Goal: Task Accomplishment & Management: Use online tool/utility

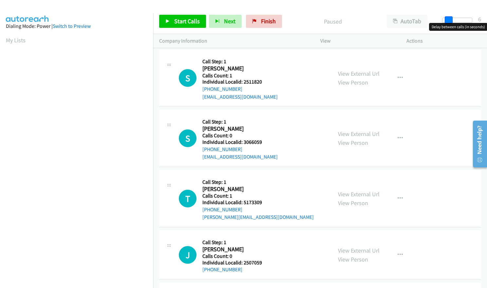
drag, startPoint x: 440, startPoint y: 22, endPoint x: 445, endPoint y: 21, distance: 5.3
click at [445, 21] on span at bounding box center [449, 20] width 8 height 8
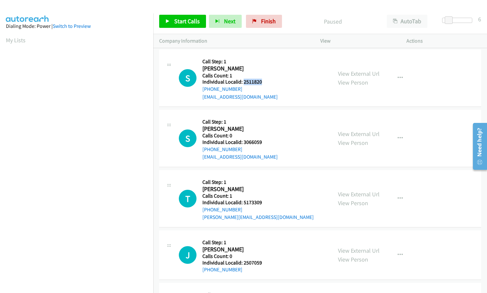
drag, startPoint x: 243, startPoint y: 81, endPoint x: 265, endPoint y: 81, distance: 22.3
click at [265, 81] on h5 "Individual Localid: 2511820" at bounding box center [239, 82] width 75 height 7
copy h5 "2511820"
drag, startPoint x: 242, startPoint y: 142, endPoint x: 254, endPoint y: 141, distance: 12.8
click at [266, 141] on div "S Callback Scheduled Call Step: 1 Seth Janov America/New_York Calls Count: 0 In…" at bounding box center [252, 138] width 147 height 45
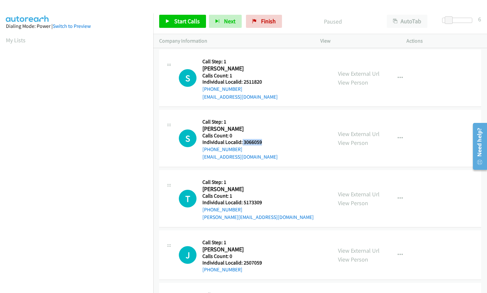
copy h5 "3066059"
drag, startPoint x: 242, startPoint y: 202, endPoint x: 266, endPoint y: 202, distance: 23.9
click at [266, 202] on h5 "Individual Localid: 5173309" at bounding box center [257, 202] width 111 height 7
copy h5 "5173309"
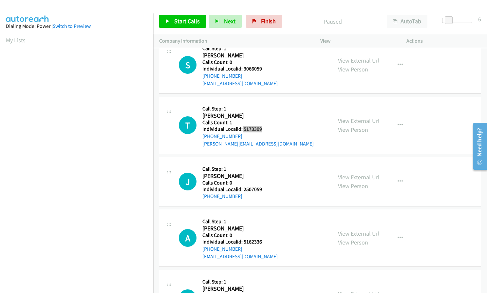
scroll to position [74, 0]
drag, startPoint x: 244, startPoint y: 189, endPoint x: 261, endPoint y: 188, distance: 17.1
click at [261, 188] on h5 "Individual Localid: 2507059" at bounding box center [232, 189] width 60 height 7
copy h5 "2507059"
drag, startPoint x: 244, startPoint y: 241, endPoint x: 262, endPoint y: 241, distance: 18.0
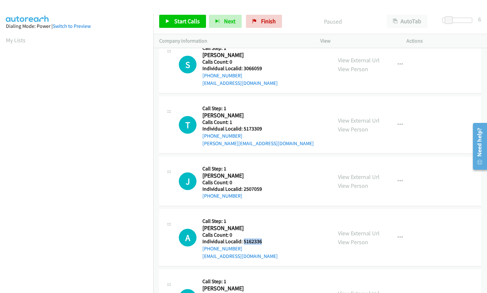
click at [262, 241] on h5 "Individual Localid: 5162336" at bounding box center [239, 241] width 75 height 7
copy h5 "5162336"
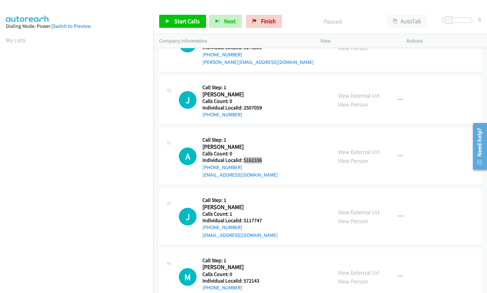
scroll to position [156, 0]
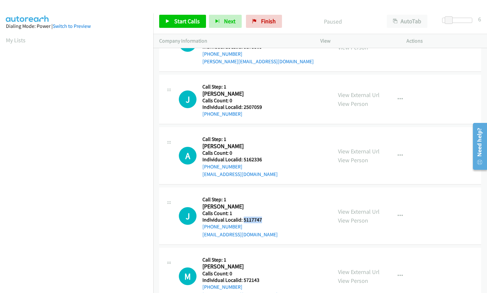
drag, startPoint x: 243, startPoint y: 220, endPoint x: 263, endPoint y: 220, distance: 19.6
click at [263, 220] on div "J Callback Scheduled Call Step: 1 Jaden Farris America/New_York Calls Count: 1 …" at bounding box center [252, 215] width 147 height 45
copy h5 "5117747"
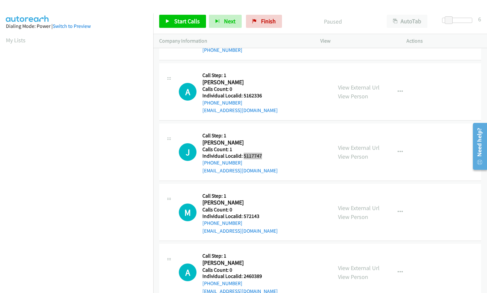
scroll to position [229, 0]
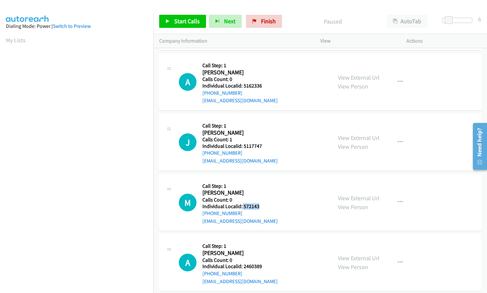
drag, startPoint x: 242, startPoint y: 206, endPoint x: 259, endPoint y: 206, distance: 16.7
click at [259, 206] on div "M Callback Scheduled Call Step: 1 Michael Bingham America/New_York Calls Count:…" at bounding box center [252, 202] width 147 height 45
copy h5 "572143"
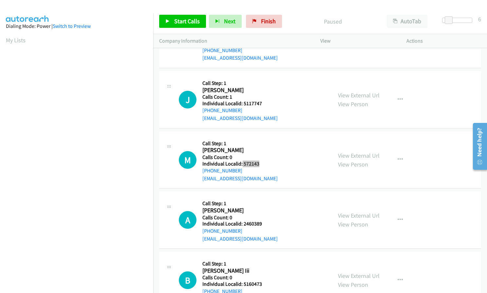
scroll to position [286, 0]
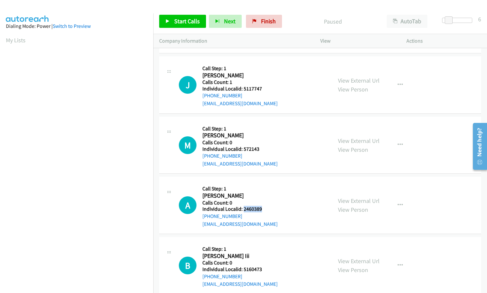
drag, startPoint x: 242, startPoint y: 210, endPoint x: 261, endPoint y: 210, distance: 18.3
click at [261, 210] on h5 "Individual Localid: 2460389" at bounding box center [239, 209] width 75 height 7
copy h5 "2460389"
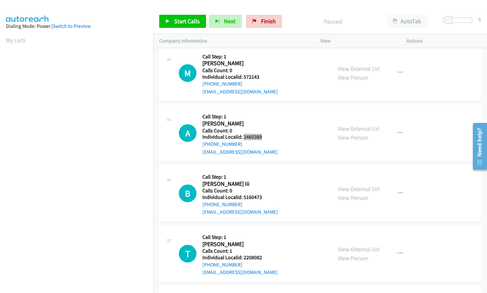
scroll to position [368, 0]
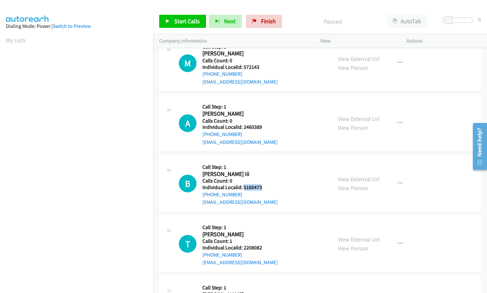
drag, startPoint x: 244, startPoint y: 187, endPoint x: 264, endPoint y: 187, distance: 20.0
click at [264, 187] on div "B Callback Scheduled Call Step: 1 Bruce Wyland Iii America/New_York Calls Count…" at bounding box center [252, 183] width 147 height 45
copy h5 "5160473"
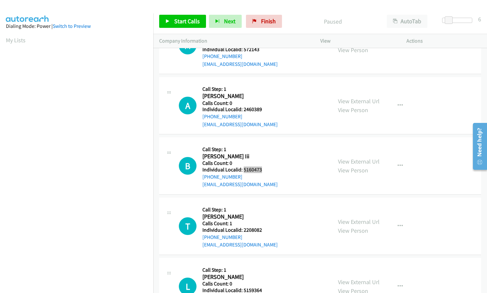
scroll to position [434, 0]
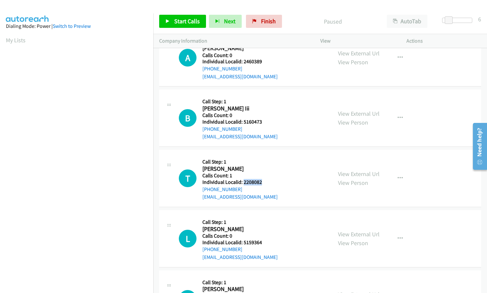
drag, startPoint x: 243, startPoint y: 182, endPoint x: 262, endPoint y: 182, distance: 18.3
click at [262, 182] on div "T Callback Scheduled Call Step: 1 Tori Fryer America/New_York Calls Count: 1 In…" at bounding box center [252, 178] width 147 height 45
copy h5 "2208082"
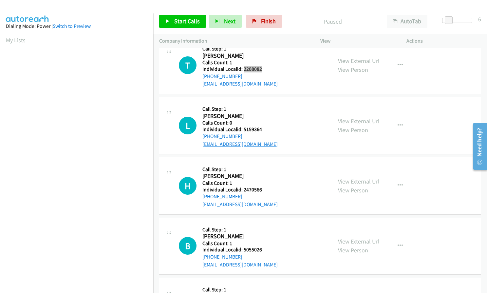
scroll to position [548, 0]
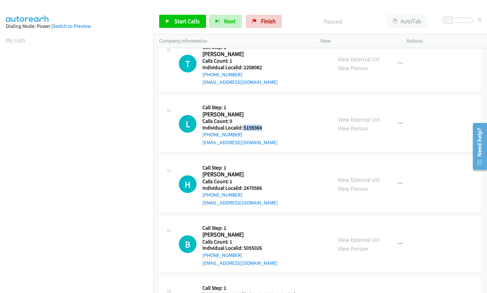
drag, startPoint x: 246, startPoint y: 128, endPoint x: 262, endPoint y: 128, distance: 15.7
click at [262, 128] on div "L Callback Scheduled Call Step: 1 Levi Williams America/New_York Calls Count: 0…" at bounding box center [252, 123] width 147 height 45
drag, startPoint x: 243, startPoint y: 189, endPoint x: 263, endPoint y: 188, distance: 20.0
click at [263, 188] on div "H Callback Scheduled Call Step: 1 Hunter Griffith America/New_York Calls Count:…" at bounding box center [252, 183] width 147 height 45
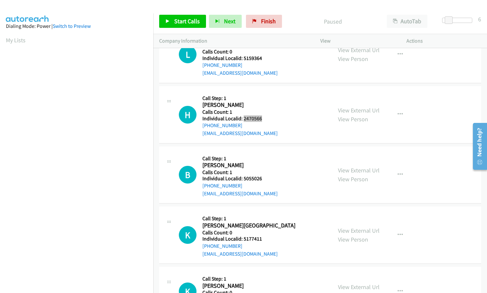
scroll to position [622, 0]
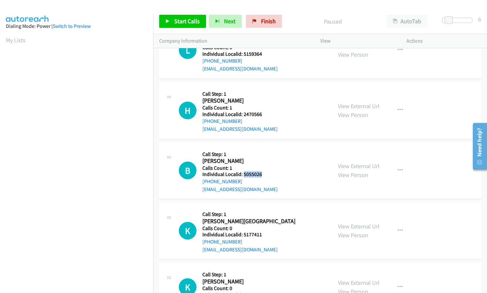
drag, startPoint x: 243, startPoint y: 175, endPoint x: 264, endPoint y: 174, distance: 21.0
click at [264, 174] on div "B Callback Scheduled Call Step: 1 Brandon Cutlip America/New_York Calls Count: …" at bounding box center [252, 170] width 147 height 45
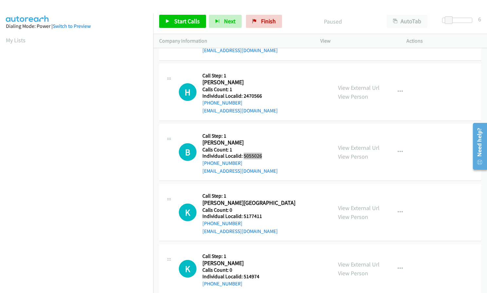
scroll to position [647, 0]
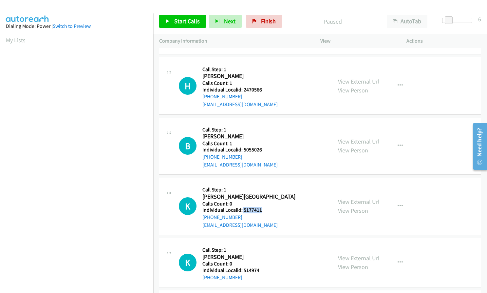
drag, startPoint x: 242, startPoint y: 210, endPoint x: 265, endPoint y: 209, distance: 22.6
click at [266, 209] on h5 "Individual Localid: 5177411" at bounding box center [248, 210] width 93 height 7
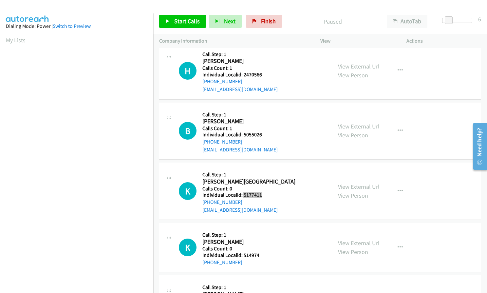
scroll to position [688, 0]
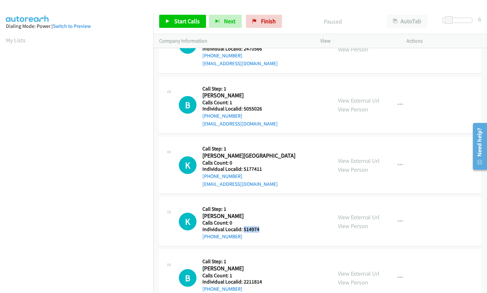
drag, startPoint x: 243, startPoint y: 229, endPoint x: 260, endPoint y: 229, distance: 17.4
click at [260, 229] on div "K Callback Scheduled Call Step: 1 Kris Kaletz America/New_York Calls Count: 0 I…" at bounding box center [252, 221] width 147 height 37
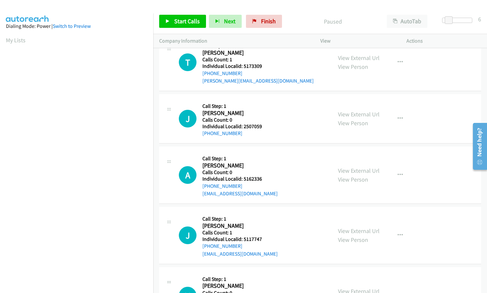
scroll to position [98, 0]
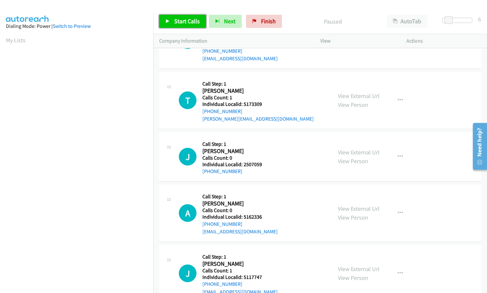
click at [173, 23] on link "Start Calls" at bounding box center [182, 21] width 47 height 13
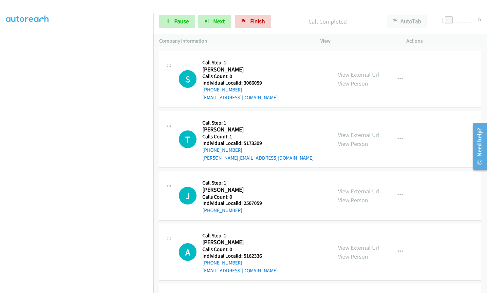
scroll to position [82, 0]
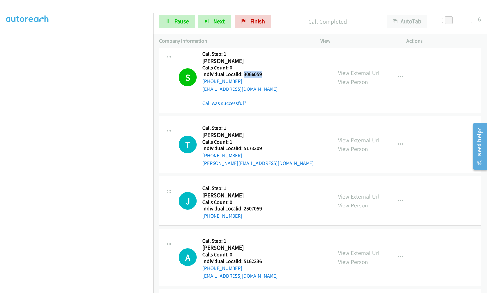
drag, startPoint x: 244, startPoint y: 73, endPoint x: 258, endPoint y: 73, distance: 14.1
click at [263, 73] on h5 "Individual Localid: 3066059" at bounding box center [239, 74] width 75 height 7
click at [397, 75] on icon "button" at bounding box center [399, 77] width 5 height 5
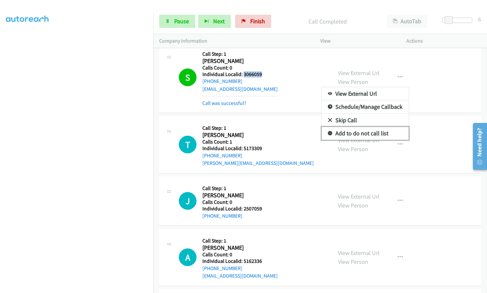
click at [329, 132] on link "Add to do not call list" at bounding box center [365, 133] width 87 height 13
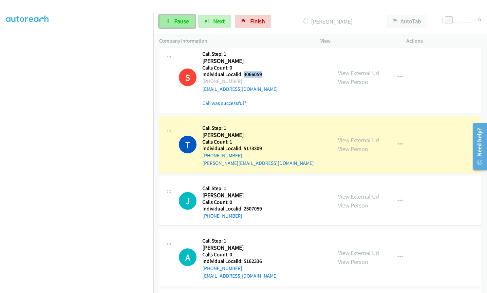
click at [176, 21] on span "Pause" at bounding box center [181, 21] width 15 height 8
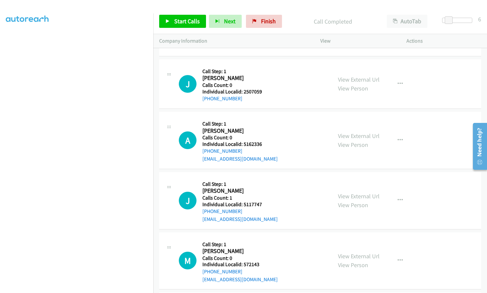
scroll to position [221, 0]
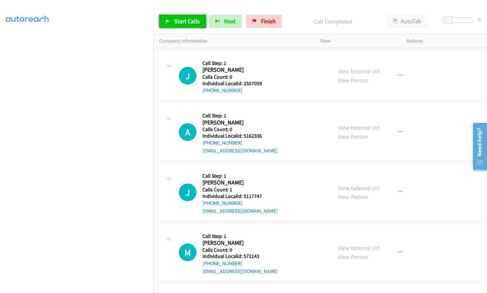
click at [177, 20] on span "Start Calls" at bounding box center [187, 21] width 26 height 8
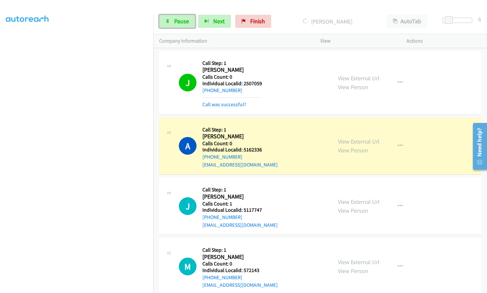
drag, startPoint x: 174, startPoint y: 21, endPoint x: 177, endPoint y: 34, distance: 14.0
click at [174, 21] on link "Pause" at bounding box center [177, 21] width 36 height 13
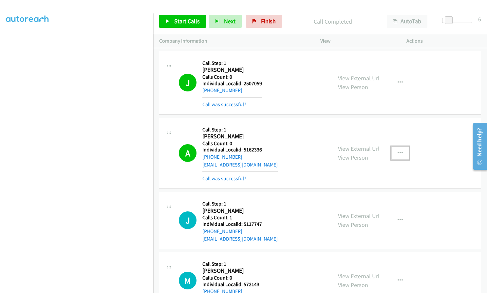
click at [394, 151] on button "button" at bounding box center [400, 152] width 18 height 13
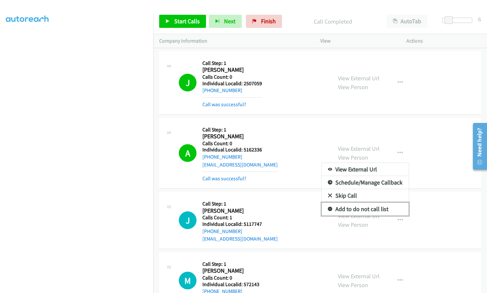
click at [328, 209] on icon at bounding box center [330, 209] width 5 height 5
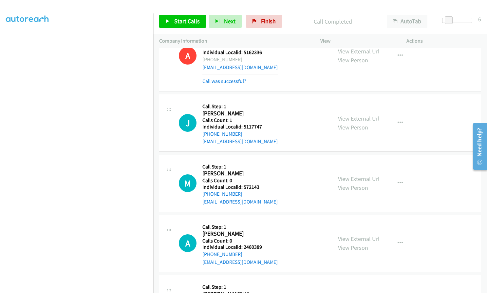
scroll to position [368, 0]
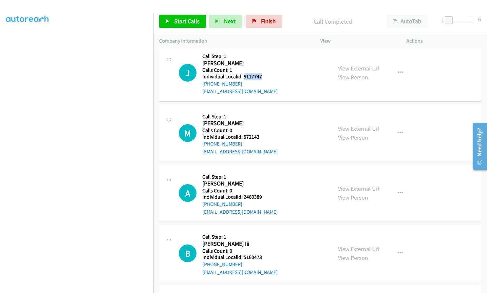
drag, startPoint x: 243, startPoint y: 76, endPoint x: 261, endPoint y: 76, distance: 17.7
click at [262, 76] on div "J Callback Scheduled Call Step: 1 Jaden Farris America/New_York Calls Count: 1 …" at bounding box center [252, 72] width 147 height 45
click at [178, 24] on span "Start Calls" at bounding box center [187, 21] width 26 height 8
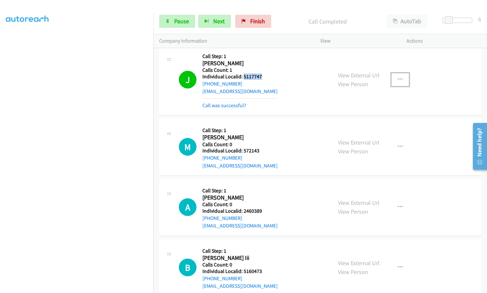
click at [397, 78] on icon "button" at bounding box center [399, 79] width 5 height 5
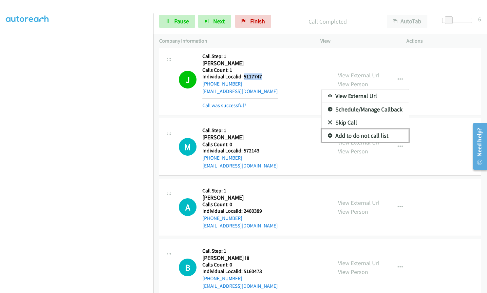
click at [329, 135] on link "Add to do not call list" at bounding box center [365, 135] width 87 height 13
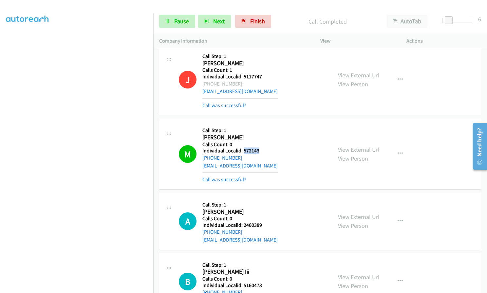
drag, startPoint x: 242, startPoint y: 152, endPoint x: 259, endPoint y: 150, distance: 16.7
click at [259, 150] on div "M Callback Scheduled Call Step: 1 Michael Bingham America/New_York Calls Count:…" at bounding box center [252, 153] width 147 height 59
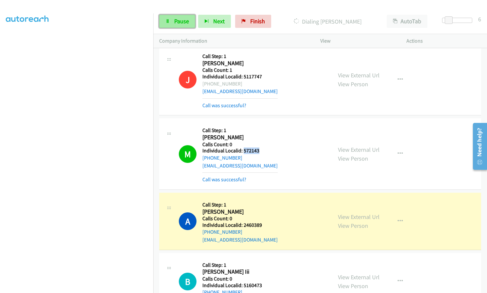
click at [176, 23] on span "Pause" at bounding box center [181, 21] width 15 height 8
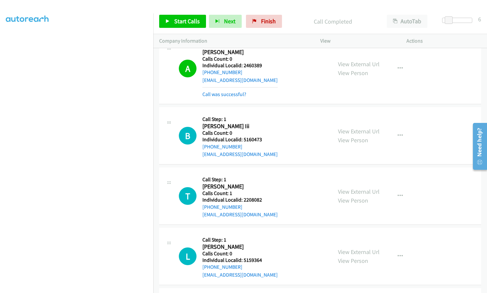
scroll to position [532, 0]
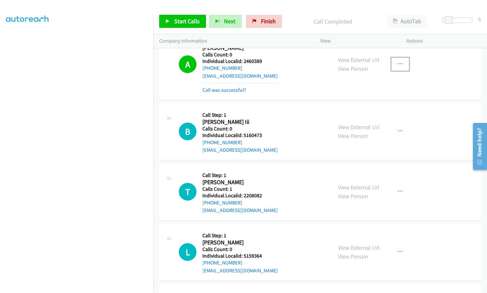
click at [403, 64] on button "button" at bounding box center [400, 64] width 18 height 13
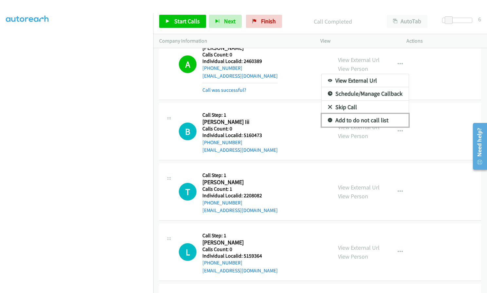
click at [329, 120] on icon at bounding box center [330, 120] width 5 height 5
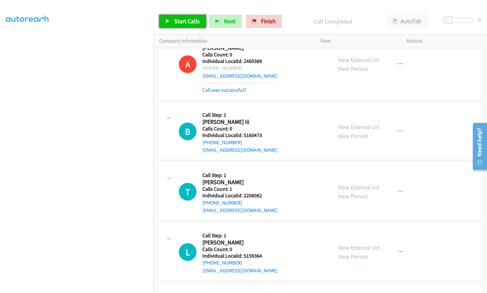
click at [172, 17] on link "Start Calls" at bounding box center [182, 21] width 47 height 13
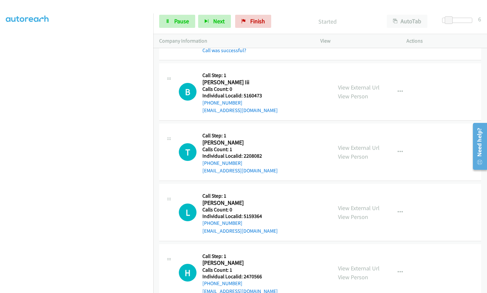
scroll to position [589, 0]
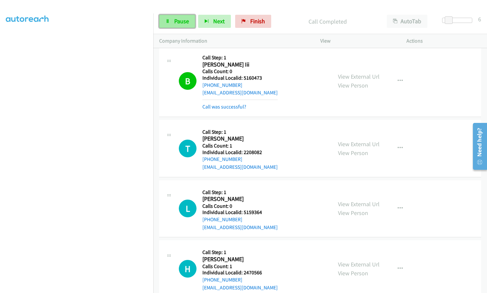
click at [183, 22] on span "Pause" at bounding box center [181, 21] width 15 height 8
click at [191, 19] on span "Start Calls" at bounding box center [187, 21] width 26 height 8
click at [397, 81] on icon "button" at bounding box center [399, 80] width 5 height 5
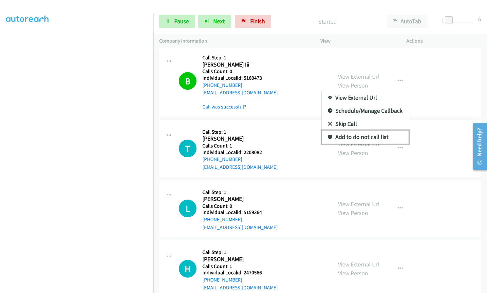
click at [328, 136] on icon at bounding box center [330, 137] width 5 height 5
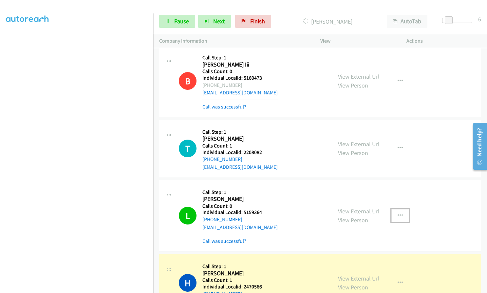
click at [399, 215] on icon "button" at bounding box center [399, 215] width 5 height 5
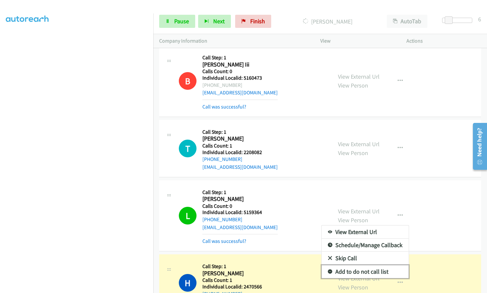
click at [328, 271] on icon at bounding box center [330, 271] width 5 height 5
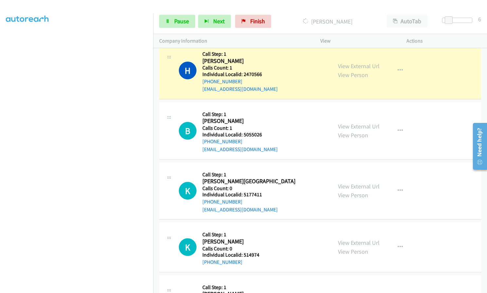
scroll to position [802, 0]
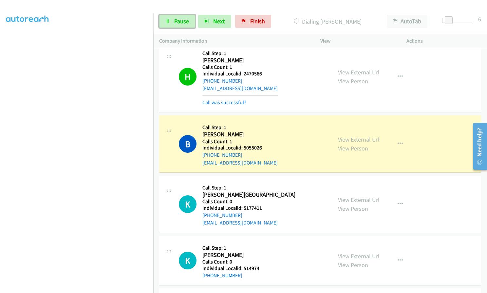
drag, startPoint x: 181, startPoint y: 18, endPoint x: 180, endPoint y: 24, distance: 6.7
click at [181, 18] on span "Pause" at bounding box center [181, 21] width 15 height 8
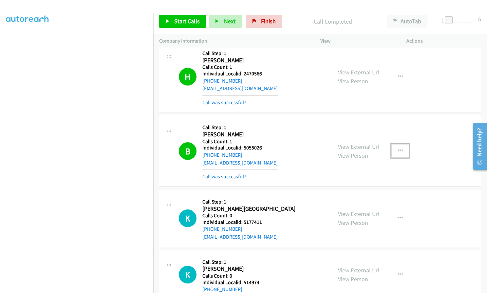
click at [395, 153] on button "button" at bounding box center [400, 150] width 18 height 13
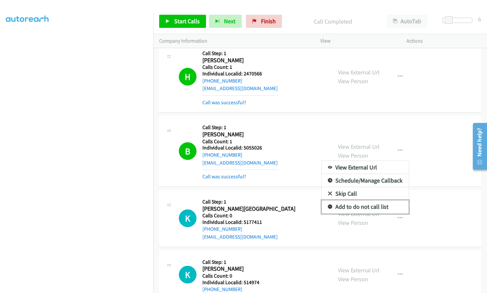
click at [328, 206] on icon at bounding box center [330, 207] width 5 height 5
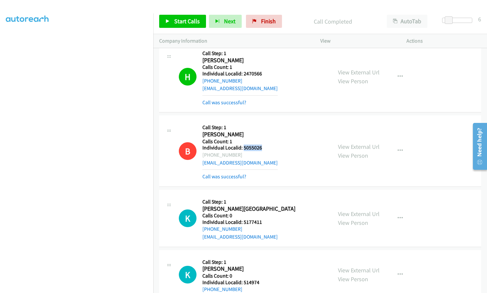
drag, startPoint x: 244, startPoint y: 149, endPoint x: 263, endPoint y: 148, distance: 19.0
click at [263, 148] on div "B Callback Scheduled Call Step: 1 Brandon Cutlip America/New_York Calls Count: …" at bounding box center [252, 150] width 147 height 59
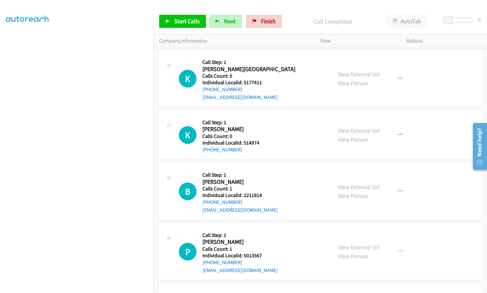
scroll to position [950, 0]
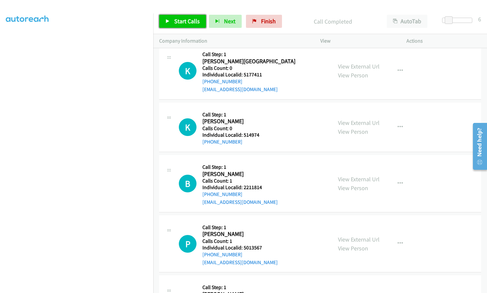
click at [175, 20] on span "Start Calls" at bounding box center [187, 21] width 26 height 8
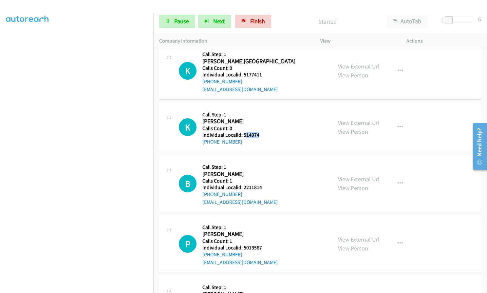
drag, startPoint x: 244, startPoint y: 134, endPoint x: 257, endPoint y: 134, distance: 13.1
click at [266, 134] on div "K Callback Scheduled Call Step: 1 Kris Kaletz America/New_York Calls Count: 0 I…" at bounding box center [252, 126] width 147 height 37
click at [244, 123] on h2 "Kris Kaletz" at bounding box center [230, 122] width 57 height 8
drag, startPoint x: 242, startPoint y: 136, endPoint x: 262, endPoint y: 136, distance: 19.3
click at [262, 136] on div "K Callback Scheduled Call Step: 1 Kris Kaletz America/New_York Calls Count: 0 I…" at bounding box center [252, 126] width 147 height 37
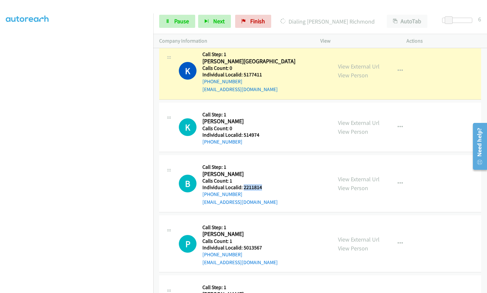
drag, startPoint x: 243, startPoint y: 188, endPoint x: 262, endPoint y: 185, distance: 18.9
click at [262, 185] on div "B Callback Scheduled Call Step: 1 Belford Spergin America/New_York Calls Count:…" at bounding box center [252, 183] width 147 height 45
drag, startPoint x: 243, startPoint y: 247, endPoint x: 264, endPoint y: 247, distance: 21.0
click at [264, 247] on h5 "Individual Localid: 5013567" at bounding box center [239, 247] width 75 height 7
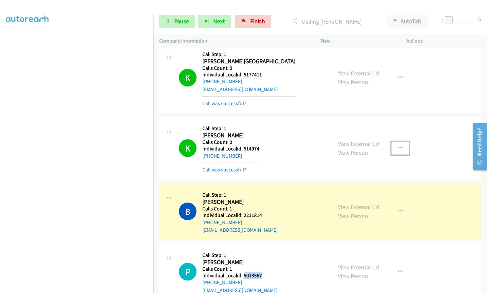
click at [397, 144] on button "button" at bounding box center [400, 147] width 18 height 13
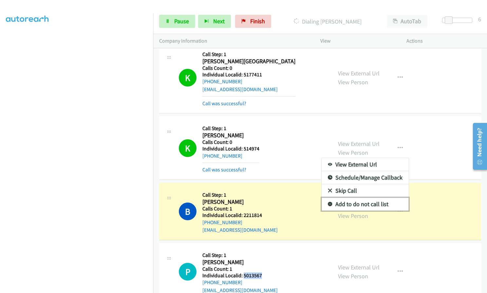
click at [328, 204] on icon at bounding box center [330, 204] width 5 height 5
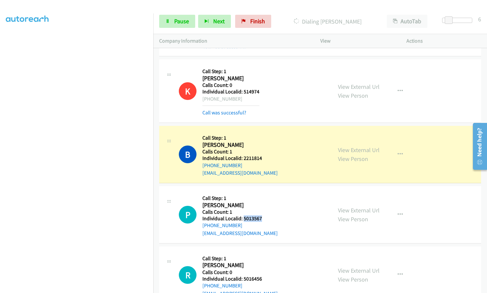
scroll to position [1040, 0]
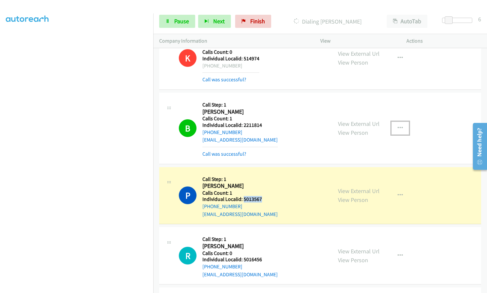
click at [397, 127] on icon "button" at bounding box center [399, 127] width 5 height 5
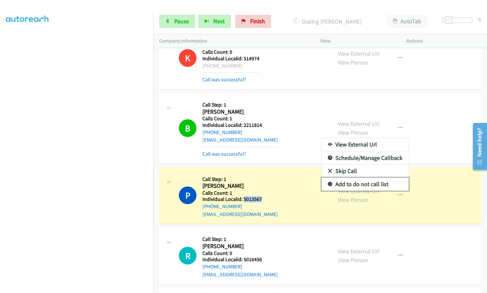
click at [328, 184] on icon at bounding box center [330, 184] width 5 height 5
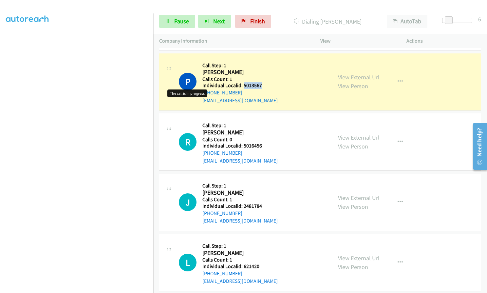
scroll to position [1154, 0]
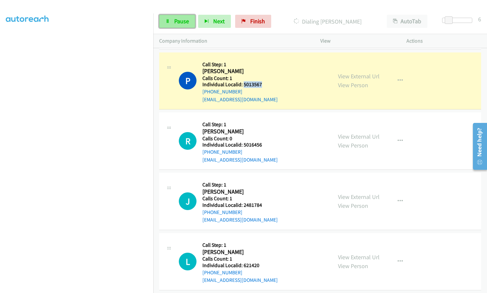
click at [171, 19] on link "Pause" at bounding box center [177, 21] width 36 height 13
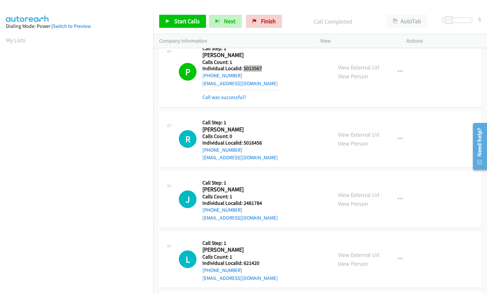
scroll to position [1187, 0]
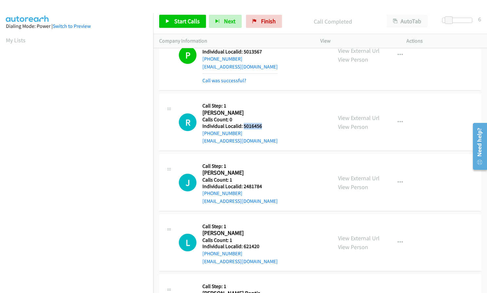
drag, startPoint x: 243, startPoint y: 126, endPoint x: 263, endPoint y: 126, distance: 20.0
click at [263, 126] on h5 "Individual Localid: 5016456" at bounding box center [239, 126] width 75 height 7
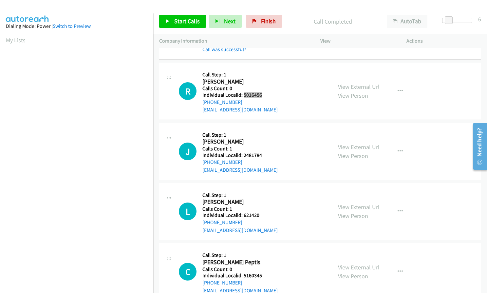
scroll to position [1220, 0]
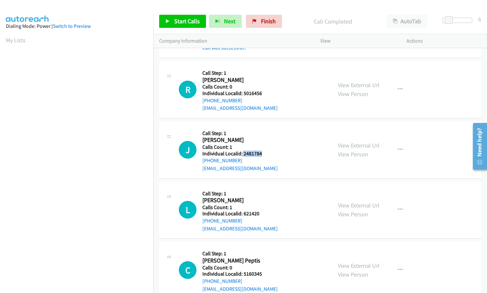
drag, startPoint x: 242, startPoint y: 154, endPoint x: 264, endPoint y: 152, distance: 22.0
click at [264, 152] on div "J Callback Scheduled Call Step: 1 Jaylyn Demidovich America/New_York Calls Coun…" at bounding box center [252, 149] width 147 height 45
drag, startPoint x: 244, startPoint y: 214, endPoint x: 261, endPoint y: 213, distance: 17.7
click at [261, 213] on div "L Callback Scheduled Call Step: 1 Louis Riffle America/New_York Calls Count: 1 …" at bounding box center [252, 209] width 147 height 45
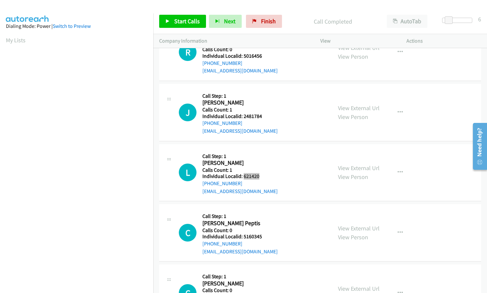
scroll to position [1269, 0]
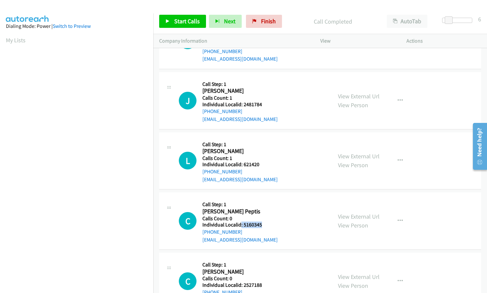
drag, startPoint x: 241, startPoint y: 224, endPoint x: 262, endPoint y: 224, distance: 21.6
click at [262, 224] on div "C Callback Scheduled Call Step: 1 Callahan Peptis America/New_York Calls Count:…" at bounding box center [252, 220] width 147 height 45
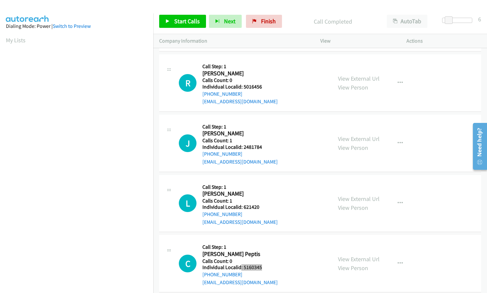
scroll to position [1228, 0]
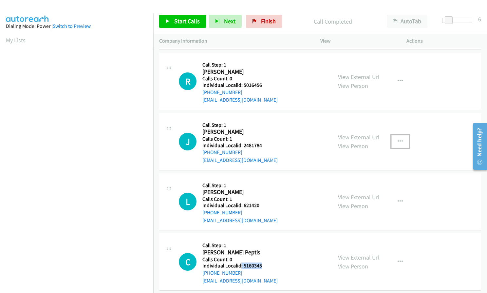
click at [397, 139] on icon "button" at bounding box center [399, 141] width 5 height 5
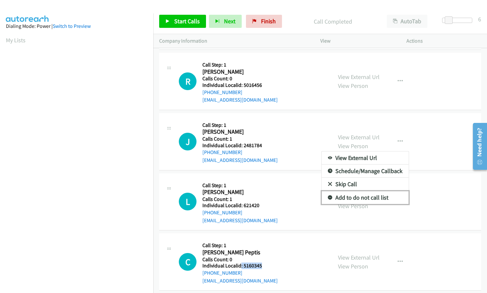
click at [328, 195] on icon at bounding box center [330, 197] width 5 height 5
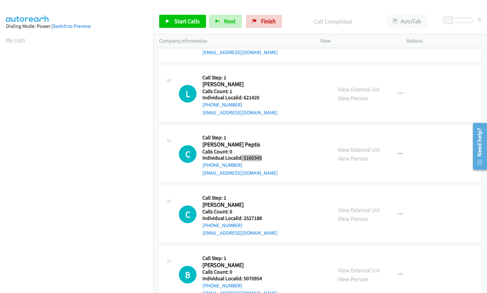
scroll to position [1383, 0]
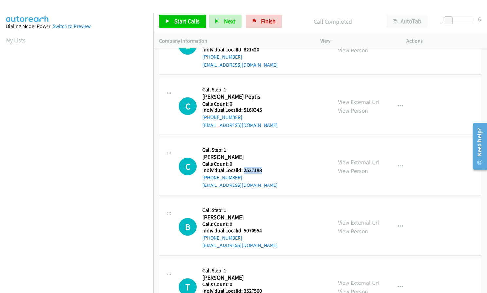
drag, startPoint x: 243, startPoint y: 171, endPoint x: 266, endPoint y: 170, distance: 22.6
click at [266, 170] on div "C Callback Scheduled Call Step: 1 Chad White America/New_York Calls Count: 0 In…" at bounding box center [252, 166] width 147 height 45
click at [395, 162] on button "button" at bounding box center [400, 166] width 18 height 13
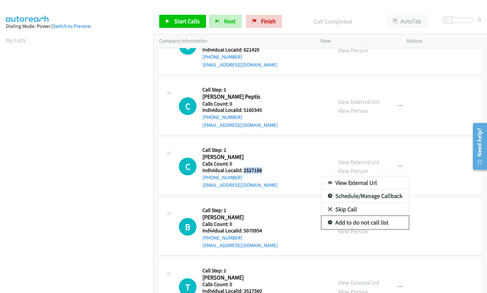
click at [330, 222] on link "Add to do not call list" at bounding box center [365, 222] width 87 height 13
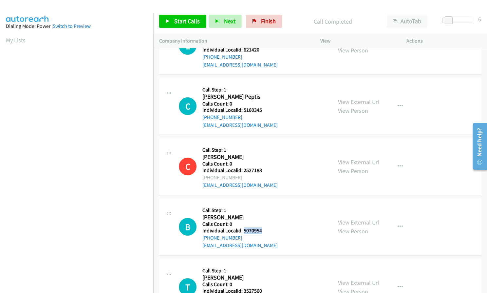
drag, startPoint x: 243, startPoint y: 231, endPoint x: 261, endPoint y: 230, distance: 17.7
click at [261, 230] on div "B Callback Scheduled Call Step: 1 Brian Kromer America/New_York Calls Count: 0 …" at bounding box center [252, 226] width 147 height 45
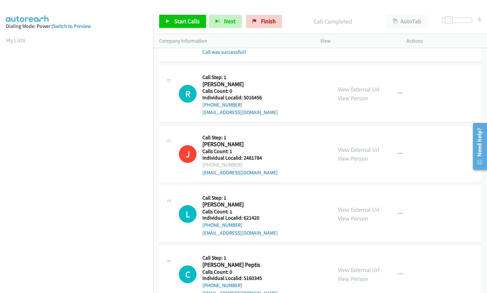
scroll to position [1220, 0]
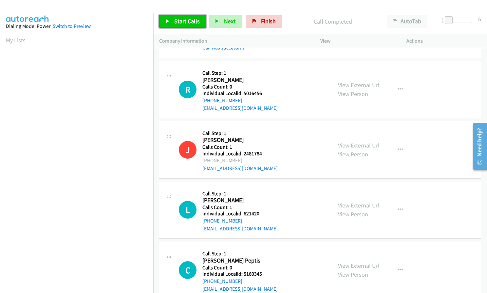
click at [181, 22] on span "Start Calls" at bounding box center [187, 21] width 26 height 8
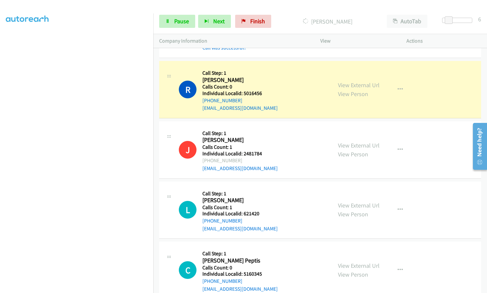
scroll to position [74, 0]
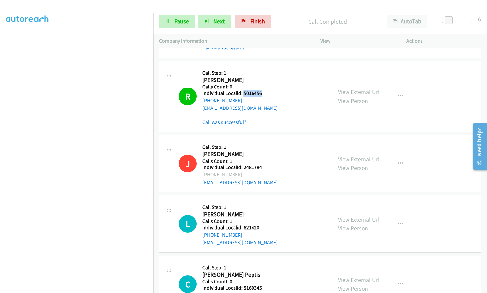
drag, startPoint x: 241, startPoint y: 93, endPoint x: 262, endPoint y: 92, distance: 20.7
click at [262, 92] on h5 "Individual Localid: 5016456" at bounding box center [239, 93] width 75 height 7
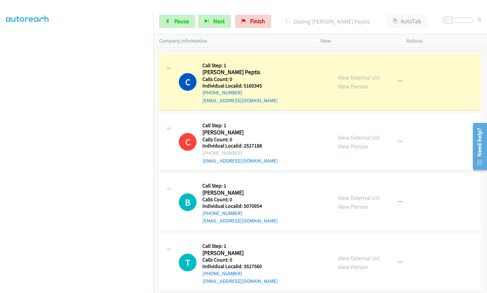
scroll to position [1441, 0]
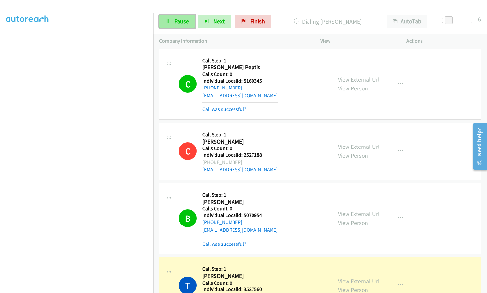
click at [176, 20] on span "Pause" at bounding box center [181, 21] width 15 height 8
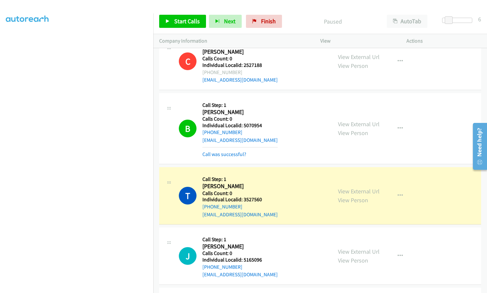
scroll to position [1531, 0]
drag, startPoint x: 242, startPoint y: 200, endPoint x: 261, endPoint y: 199, distance: 19.3
click at [261, 199] on div "T Callback Scheduled Call Step: 1 Treyjon Brown America/New_York Calls Count: 0…" at bounding box center [252, 195] width 147 height 45
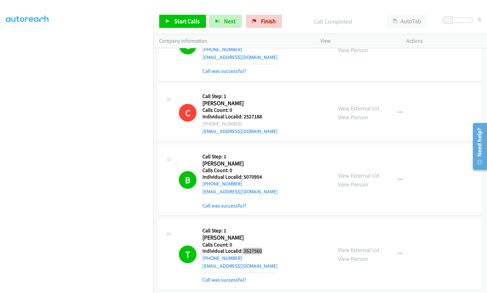
scroll to position [1482, 0]
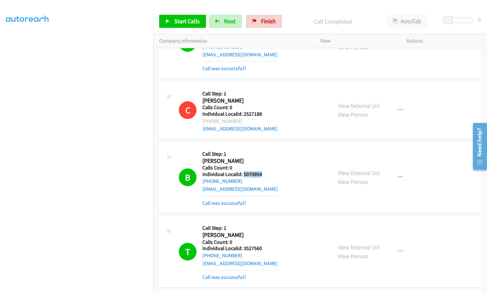
drag, startPoint x: 243, startPoint y: 173, endPoint x: 264, endPoint y: 173, distance: 21.3
click at [264, 173] on div "B Callback Scheduled Call Step: 1 Brian Kromer America/New_York Calls Count: 0 …" at bounding box center [252, 177] width 147 height 59
drag, startPoint x: 241, startPoint y: 248, endPoint x: 263, endPoint y: 247, distance: 21.6
click at [263, 247] on div "T Callback Scheduled Call Step: 1 Treyjon Brown America/New_York Calls Count: 0…" at bounding box center [252, 251] width 147 height 59
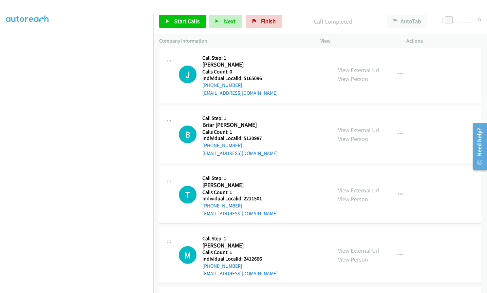
scroll to position [1727, 0]
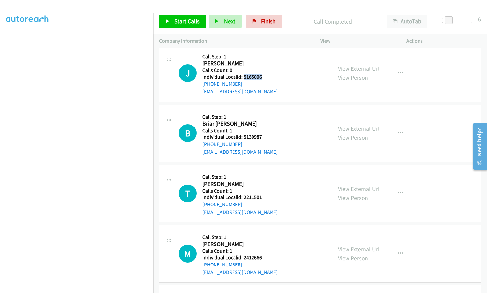
drag, startPoint x: 243, startPoint y: 77, endPoint x: 265, endPoint y: 76, distance: 21.6
click at [265, 76] on div "J Callback Scheduled Call Step: 1 Jordan Fabbrini America/Los_Angeles Calls Cou…" at bounding box center [252, 72] width 147 height 45
drag, startPoint x: 243, startPoint y: 136, endPoint x: 264, endPoint y: 135, distance: 21.3
click at [264, 135] on div "B Callback Scheduled Call Step: 1 Briar Kuhl America/Chicago Calls Count: 1 Ind…" at bounding box center [252, 133] width 147 height 45
drag, startPoint x: 243, startPoint y: 196, endPoint x: 264, endPoint y: 196, distance: 21.0
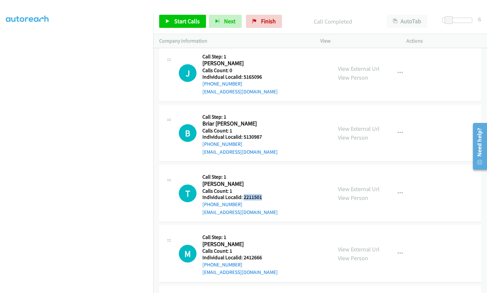
click at [264, 196] on h5 "Individual Localid: 2211501" at bounding box center [239, 197] width 75 height 7
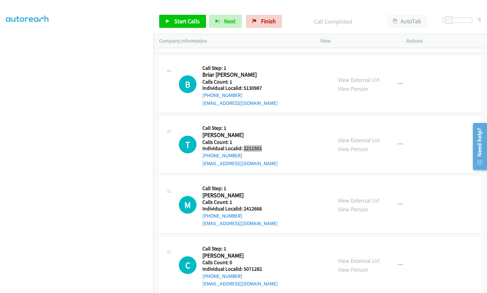
scroll to position [1776, 0]
drag, startPoint x: 243, startPoint y: 208, endPoint x: 261, endPoint y: 208, distance: 18.0
click at [261, 208] on div "M Callback Scheduled Call Step: 1 Matthew Hall America/New_York Calls Count: 1 …" at bounding box center [252, 204] width 147 height 45
drag, startPoint x: 397, startPoint y: 82, endPoint x: 393, endPoint y: 93, distance: 11.8
click at [397, 82] on icon "button" at bounding box center [399, 83] width 5 height 5
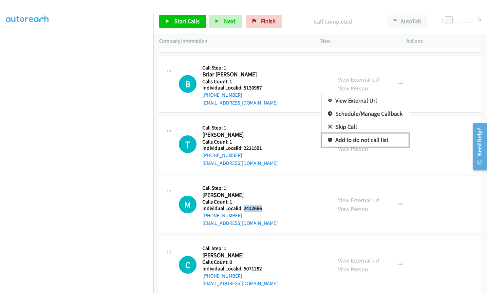
click at [328, 139] on icon at bounding box center [330, 140] width 5 height 5
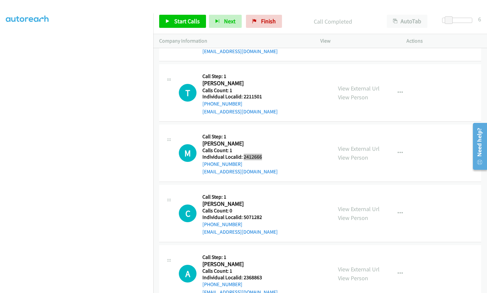
scroll to position [1842, 0]
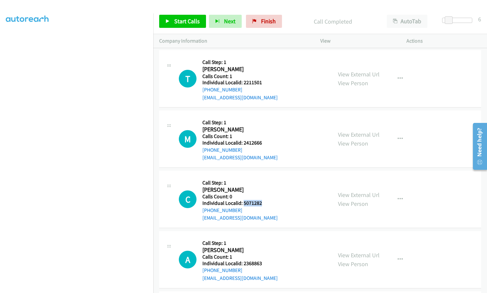
drag, startPoint x: 243, startPoint y: 203, endPoint x: 263, endPoint y: 202, distance: 20.0
click at [263, 202] on div "C Callback Scheduled Call Step: 1 Cass Mullins America/New_York Calls Count: 0 …" at bounding box center [252, 198] width 147 height 45
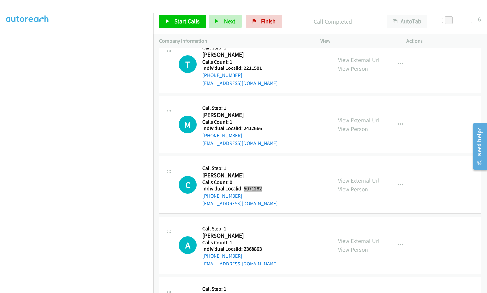
scroll to position [1907, 0]
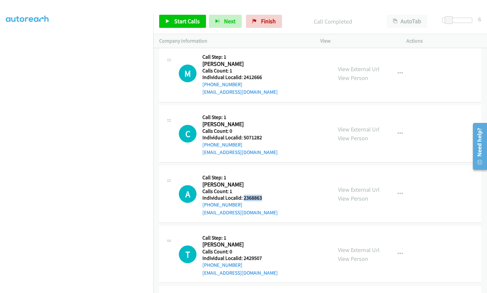
drag, startPoint x: 243, startPoint y: 197, endPoint x: 263, endPoint y: 197, distance: 20.0
click at [263, 197] on div "A Callback Scheduled Call Step: 1 Ayden Aliff America/New_York Calls Count: 1 I…" at bounding box center [252, 193] width 147 height 45
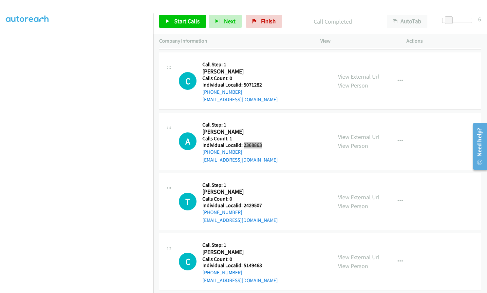
scroll to position [1965, 0]
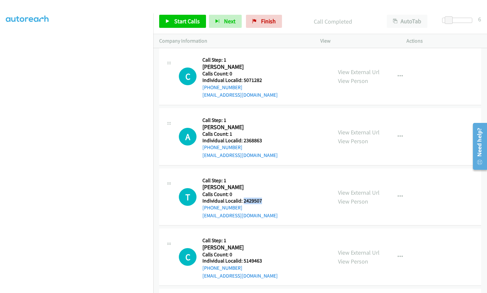
drag, startPoint x: 243, startPoint y: 199, endPoint x: 262, endPoint y: 200, distance: 19.3
click at [262, 200] on div "T Callback Scheduled Call Step: 1 Tyler Hamrick America/New_York Calls Count: 0…" at bounding box center [252, 196] width 147 height 45
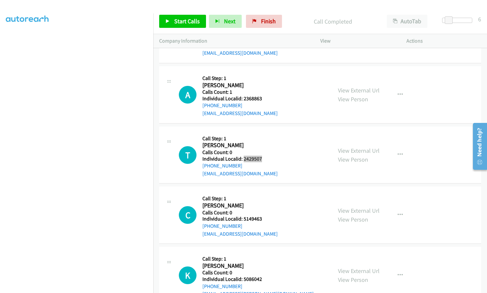
scroll to position [2014, 0]
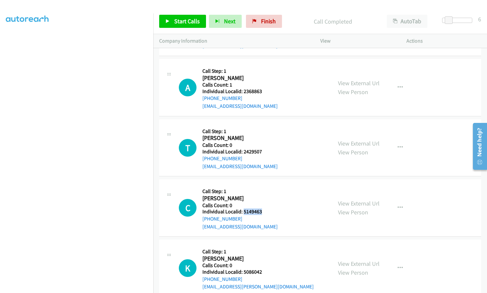
drag, startPoint x: 243, startPoint y: 212, endPoint x: 263, endPoint y: 212, distance: 20.3
click at [263, 212] on div "C Callback Scheduled Call Step: 1 Cole Lantz America/New_York Calls Count: 0 In…" at bounding box center [252, 207] width 147 height 45
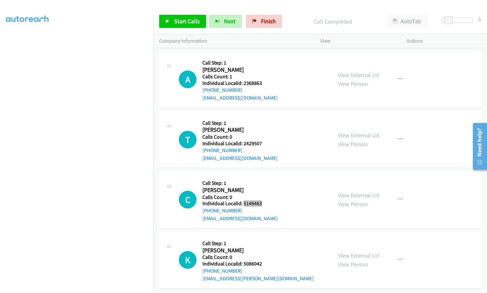
scroll to position [2030, 0]
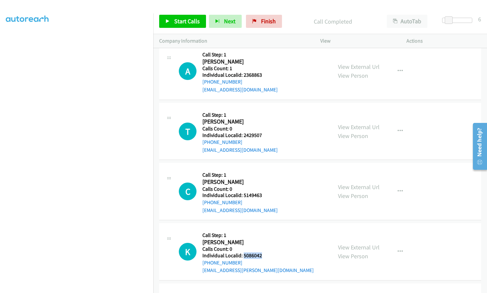
drag, startPoint x: 245, startPoint y: 256, endPoint x: 263, endPoint y: 255, distance: 17.4
click at [263, 255] on h5 "Individual Localid: 5086042" at bounding box center [257, 255] width 111 height 7
click at [391, 131] on button "button" at bounding box center [400, 130] width 18 height 13
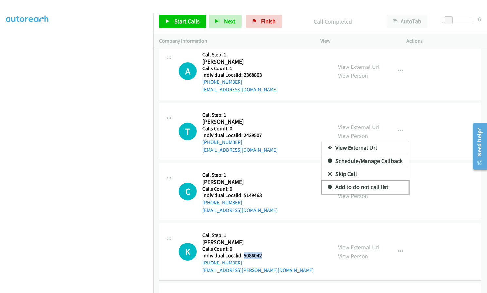
click at [328, 187] on icon at bounding box center [330, 187] width 5 height 5
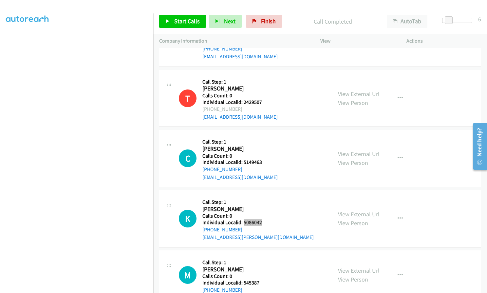
scroll to position [2194, 0]
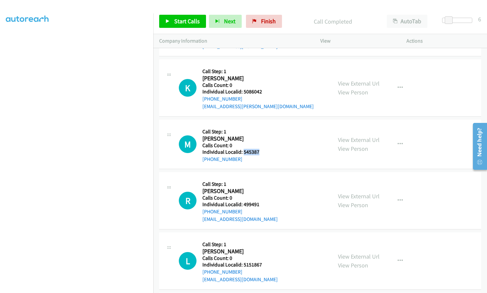
drag, startPoint x: 243, startPoint y: 151, endPoint x: 263, endPoint y: 150, distance: 20.4
click at [263, 150] on div "M Callback Scheduled Call Step: 1 Marty Aloisio America/New_York Calls Count: 0…" at bounding box center [252, 143] width 147 height 37
click at [187, 21] on span "Start Calls" at bounding box center [187, 21] width 26 height 8
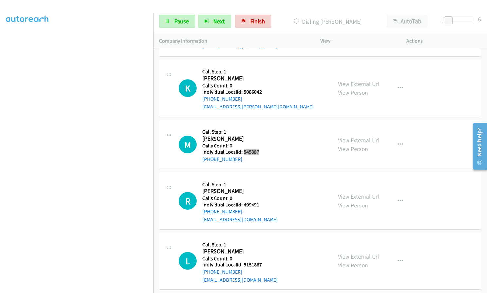
scroll to position [2263, 0]
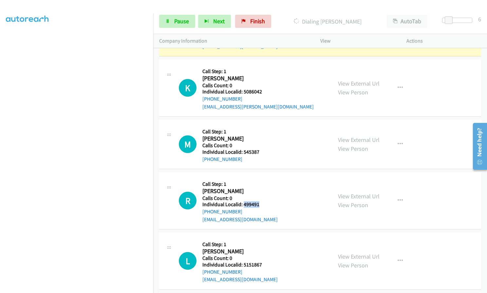
drag, startPoint x: 244, startPoint y: 204, endPoint x: 262, endPoint y: 204, distance: 18.7
click at [262, 204] on div "R Callback Scheduled Call Step: 1 Robert Martray America/New_York Calls Count: …" at bounding box center [252, 200] width 147 height 45
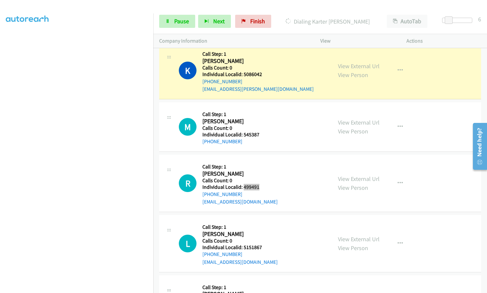
scroll to position [2304, 0]
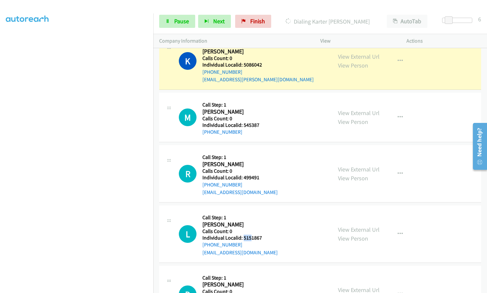
drag, startPoint x: 245, startPoint y: 238, endPoint x: 251, endPoint y: 237, distance: 5.7
click at [251, 237] on h5 "Individual Localid: 5151867" at bounding box center [239, 237] width 75 height 7
click at [173, 18] on link "Pause" at bounding box center [177, 21] width 36 height 13
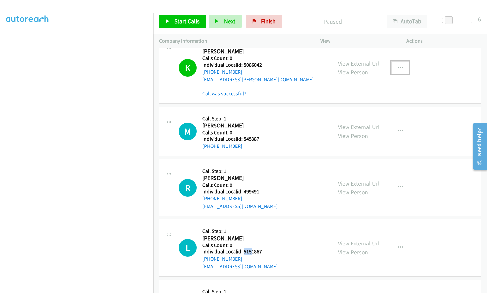
click at [397, 66] on icon "button" at bounding box center [399, 67] width 5 height 5
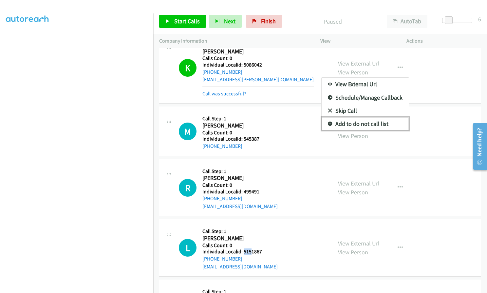
click at [328, 122] on icon at bounding box center [330, 124] width 5 height 5
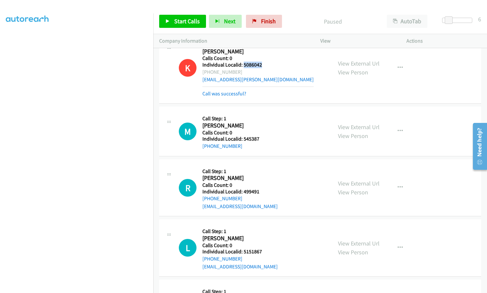
drag, startPoint x: 244, startPoint y: 64, endPoint x: 264, endPoint y: 63, distance: 20.0
click at [264, 63] on h5 "Individual Localid: 5086042" at bounding box center [257, 65] width 111 height 7
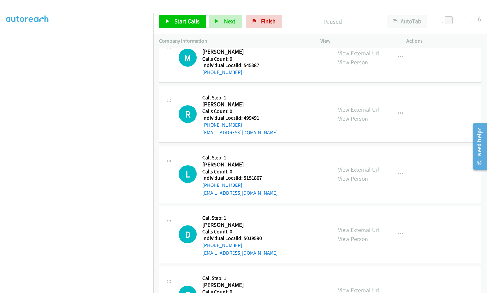
scroll to position [2362, 0]
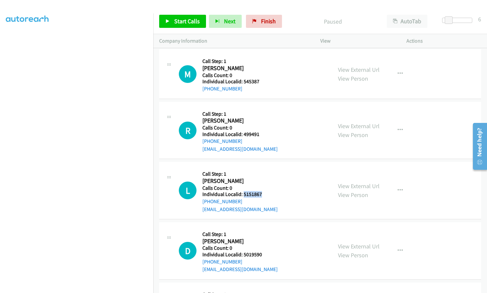
drag, startPoint x: 243, startPoint y: 194, endPoint x: 262, endPoint y: 193, distance: 18.7
click at [262, 193] on div "L Callback Scheduled Call Step: 1 Luke Stollar America/New_York Calls Count: 0 …" at bounding box center [252, 190] width 147 height 45
drag, startPoint x: 243, startPoint y: 255, endPoint x: 264, endPoint y: 253, distance: 21.0
click at [264, 253] on div "D Callback Scheduled Call Step: 1 Douglas Randolph America/New_York Calls Count…" at bounding box center [252, 250] width 147 height 45
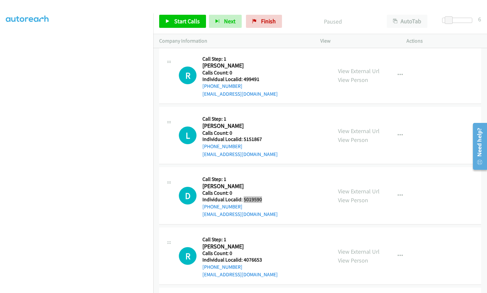
scroll to position [2427, 0]
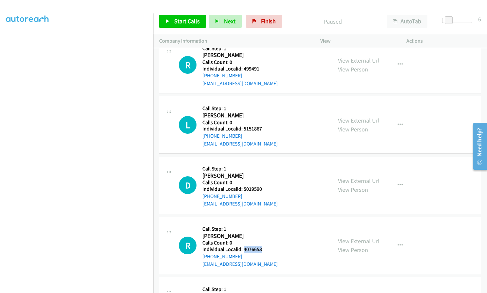
drag, startPoint x: 244, startPoint y: 249, endPoint x: 267, endPoint y: 248, distance: 23.6
click at [267, 248] on div "R Callback Scheduled Call Step: 1 Roy Mc Cumbers America/New_York Calls Count: …" at bounding box center [252, 245] width 147 height 45
click at [192, 23] on span "Start Calls" at bounding box center [187, 21] width 26 height 8
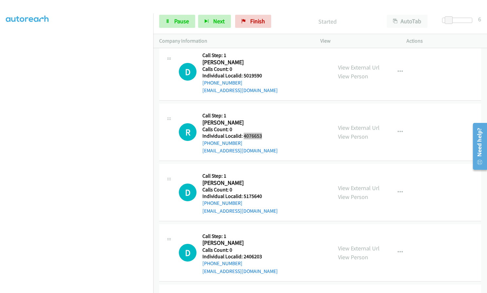
scroll to position [2542, 0]
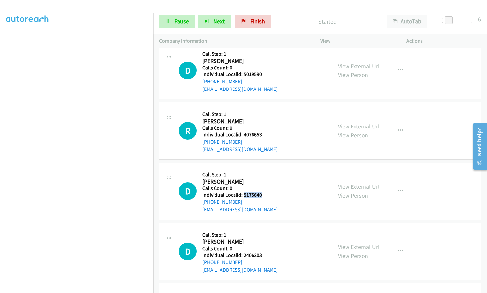
drag, startPoint x: 243, startPoint y: 195, endPoint x: 260, endPoint y: 195, distance: 16.7
click at [260, 195] on h5 "Individual Localid: 5175640" at bounding box center [239, 195] width 75 height 7
drag, startPoint x: 243, startPoint y: 255, endPoint x: 265, endPoint y: 254, distance: 22.3
click at [265, 254] on div "D Callback Scheduled Call Step: 1 Dj Mallow America/New_York Calls Count: 0 Ind…" at bounding box center [252, 251] width 147 height 45
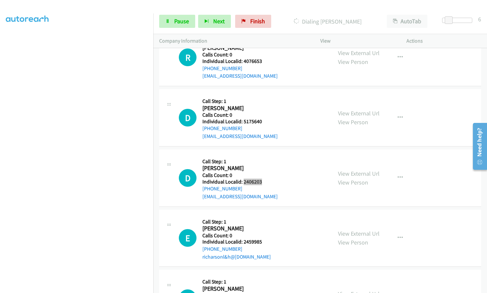
scroll to position [2615, 0]
drag, startPoint x: 242, startPoint y: 240, endPoint x: 262, endPoint y: 240, distance: 20.0
click at [262, 240] on div "E Callback Scheduled Call Step: 1 Ellis Richardson America/New_York Calls Count…" at bounding box center [252, 237] width 147 height 45
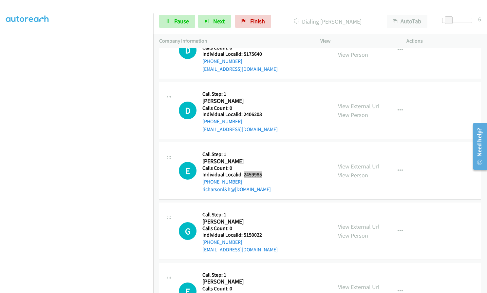
scroll to position [2720, 0]
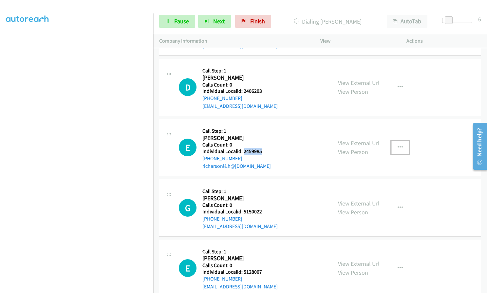
click at [393, 149] on button "button" at bounding box center [400, 147] width 18 height 13
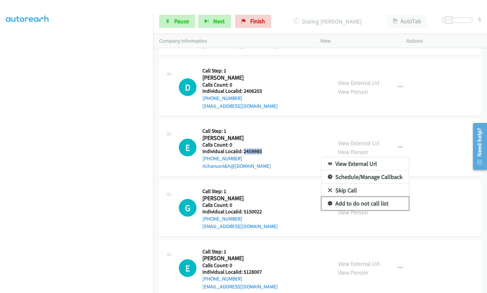
click at [328, 200] on link "Add to do not call list" at bounding box center [365, 203] width 87 height 13
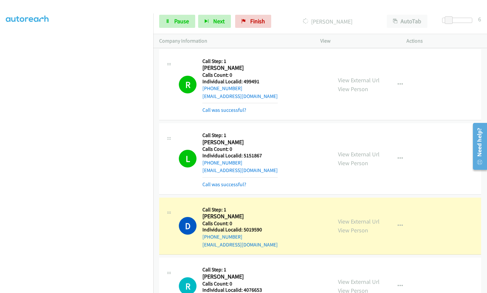
scroll to position [2406, 0]
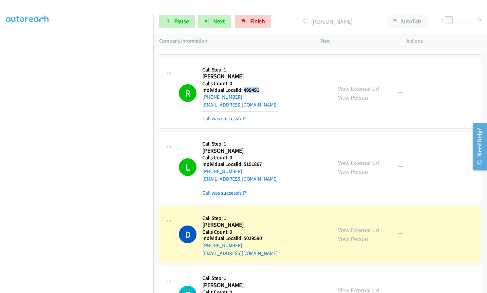
drag, startPoint x: 243, startPoint y: 91, endPoint x: 260, endPoint y: 91, distance: 17.4
click at [260, 91] on div "R Callback Scheduled Call Step: 1 Robert Martray America/New_York Calls Count: …" at bounding box center [252, 93] width 147 height 59
drag, startPoint x: 242, startPoint y: 164, endPoint x: 261, endPoint y: 163, distance: 18.7
click at [261, 163] on h5 "Individual Localid: 5151867" at bounding box center [239, 164] width 75 height 7
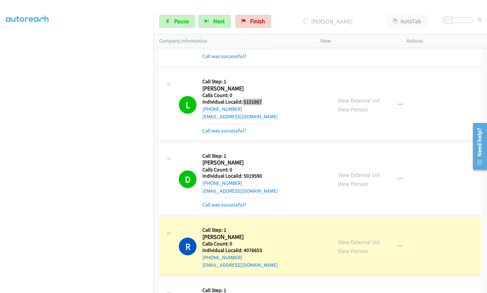
scroll to position [2480, 0]
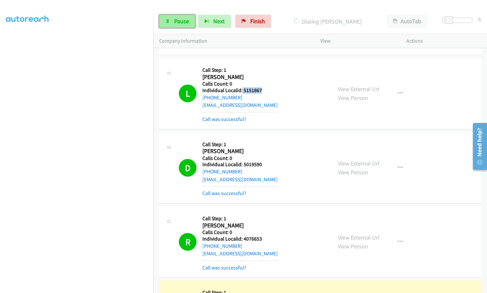
click at [187, 16] on link "Pause" at bounding box center [177, 21] width 36 height 13
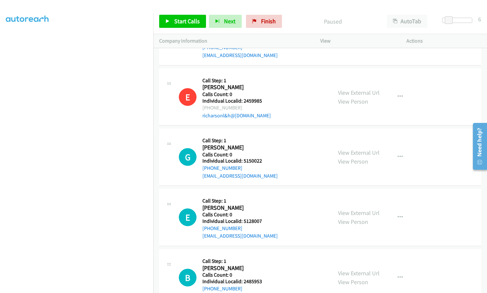
scroll to position [2832, 0]
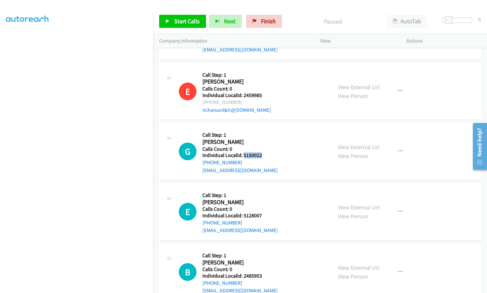
drag, startPoint x: 242, startPoint y: 157, endPoint x: 268, endPoint y: 155, distance: 25.3
click at [268, 155] on div "G Callback Scheduled Call Step: 1 Gabriella Grimes America/New_York Calls Count…" at bounding box center [252, 151] width 147 height 45
click at [157, 253] on td "B Callback Scheduled Call Step: 1 Brittany Channell America/New_York Calls Coun…" at bounding box center [320, 272] width 334 height 60
click at [399, 151] on icon "button" at bounding box center [399, 151] width 5 height 5
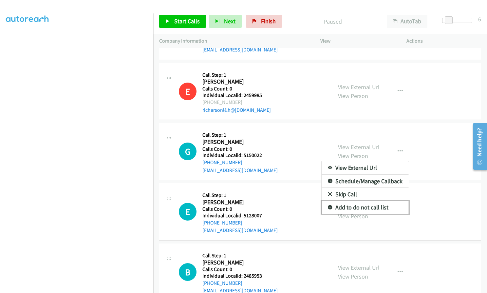
click at [328, 207] on icon at bounding box center [330, 207] width 5 height 5
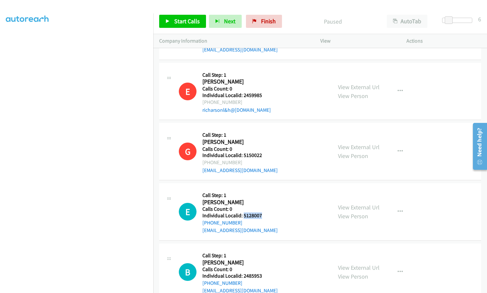
drag, startPoint x: 242, startPoint y: 216, endPoint x: 260, endPoint y: 216, distance: 17.4
click at [261, 215] on h5 "Individual Localid: 5128007" at bounding box center [239, 215] width 75 height 7
drag, startPoint x: 250, startPoint y: 196, endPoint x: 229, endPoint y: 201, distance: 22.3
click at [250, 196] on h5 "Call Step: 1" at bounding box center [239, 195] width 75 height 7
drag, startPoint x: 202, startPoint y: 203, endPoint x: 220, endPoint y: 202, distance: 18.0
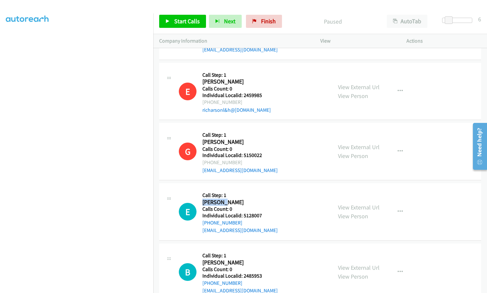
click at [220, 202] on h2 "Elleeot Allison" at bounding box center [239, 202] width 75 height 8
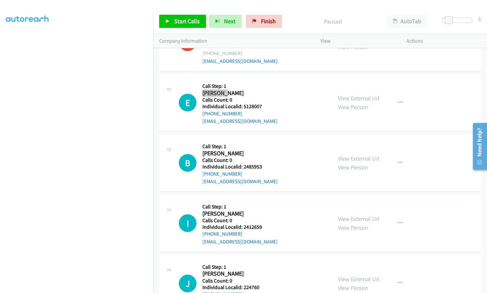
scroll to position [2946, 0]
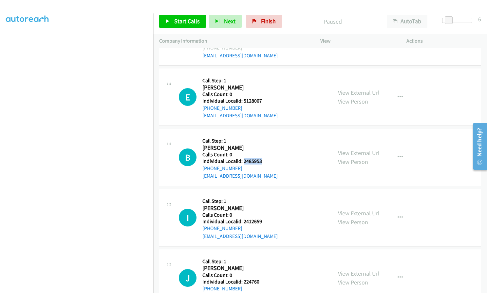
drag, startPoint x: 244, startPoint y: 160, endPoint x: 263, endPoint y: 160, distance: 19.3
click at [263, 160] on div "B Callback Scheduled Call Step: 1 Brittany Channell America/New_York Calls Coun…" at bounding box center [252, 157] width 147 height 45
drag, startPoint x: 244, startPoint y: 221, endPoint x: 263, endPoint y: 220, distance: 19.0
click at [263, 220] on div "I Callback Scheduled Call Step: 1 Isaac Colgrove America/New_York Calls Count: …" at bounding box center [252, 217] width 147 height 45
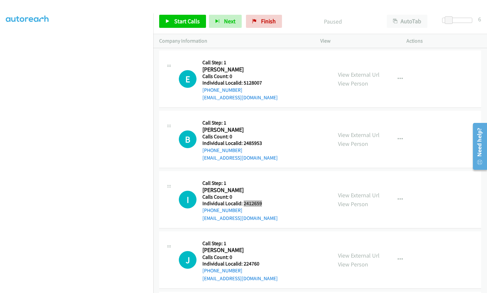
scroll to position [3020, 0]
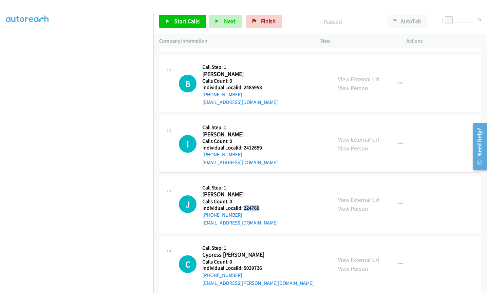
drag, startPoint x: 243, startPoint y: 209, endPoint x: 262, endPoint y: 208, distance: 18.7
click at [262, 208] on div "J Callback Scheduled Call Step: 1 Jonathan Simpson America/Chicago Calls Count:…" at bounding box center [252, 203] width 147 height 45
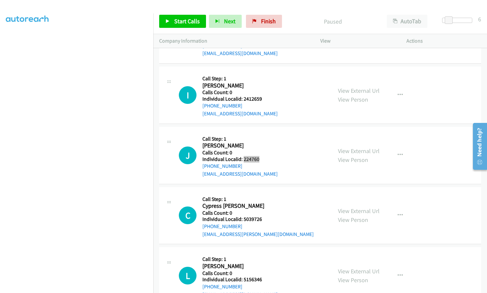
scroll to position [3069, 0]
drag, startPoint x: 243, startPoint y: 218, endPoint x: 263, endPoint y: 218, distance: 19.3
click at [263, 218] on div "C Callback Scheduled Call Step: 1 Cypress Gorry America/Phoenix Calls Count: 0 …" at bounding box center [252, 215] width 147 height 45
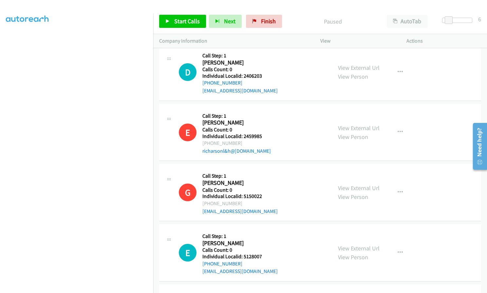
scroll to position [2799, 0]
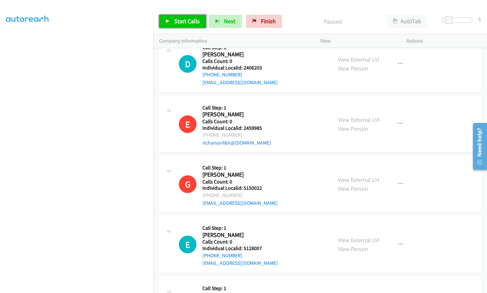
click at [185, 23] on span "Start Calls" at bounding box center [187, 21] width 26 height 8
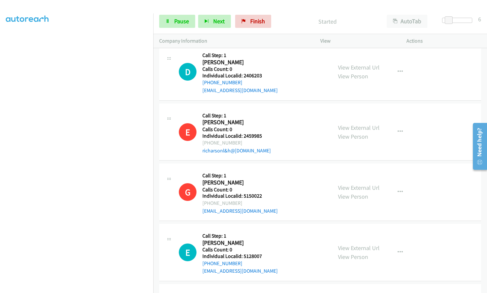
scroll to position [2782, 0]
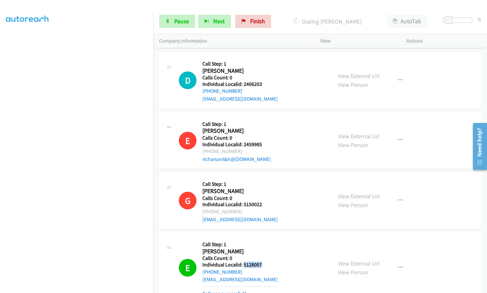
drag, startPoint x: 243, startPoint y: 264, endPoint x: 262, endPoint y: 264, distance: 19.0
click at [262, 264] on h5 "Individual Localid: 5128007" at bounding box center [239, 264] width 75 height 7
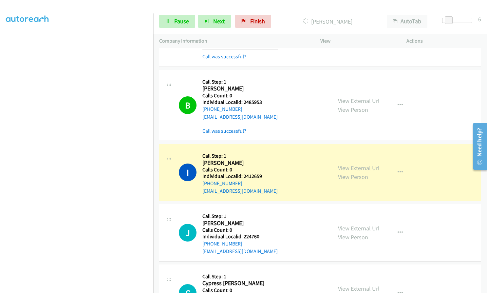
scroll to position [3044, 0]
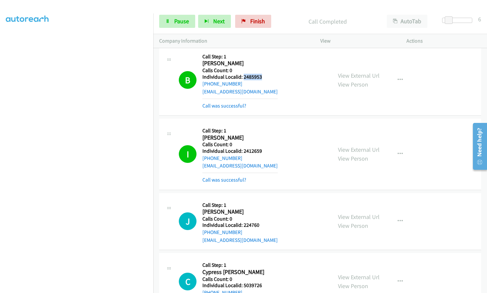
drag, startPoint x: 243, startPoint y: 77, endPoint x: 262, endPoint y: 76, distance: 19.4
click at [262, 76] on div "B Callback Scheduled Call Step: 1 Brittany Channell America/New_York Calls Coun…" at bounding box center [252, 79] width 147 height 59
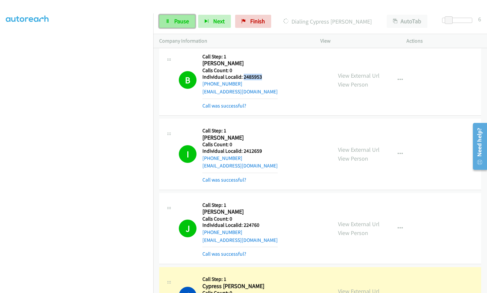
click at [176, 22] on span "Pause" at bounding box center [181, 21] width 15 height 8
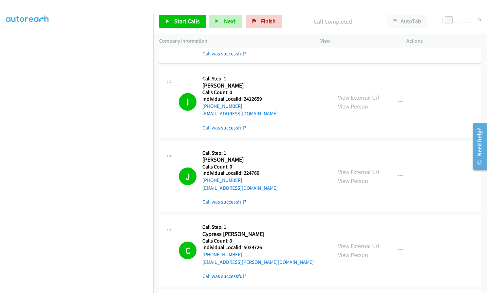
scroll to position [3102, 0]
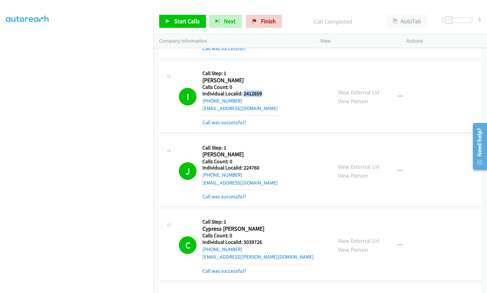
drag, startPoint x: 242, startPoint y: 93, endPoint x: 263, endPoint y: 92, distance: 20.6
click at [263, 92] on div "I Callback Scheduled Call Step: 1 Isaac Colgrove America/New_York Calls Count: …" at bounding box center [252, 96] width 147 height 59
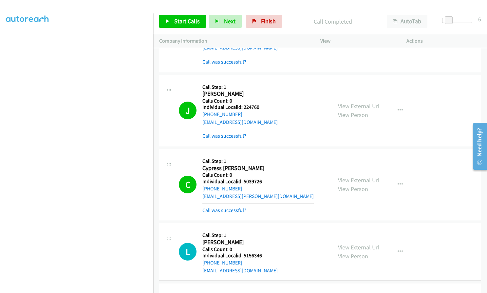
scroll to position [3224, 0]
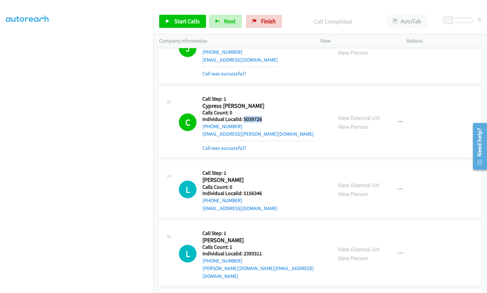
drag, startPoint x: 243, startPoint y: 118, endPoint x: 266, endPoint y: 119, distance: 23.3
click at [266, 119] on div "C Callback Scheduled Call Step: 1 Cypress Gorry America/Phoenix Calls Count: 0 …" at bounding box center [252, 122] width 147 height 59
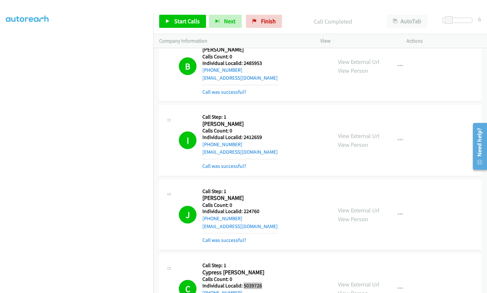
scroll to position [3069, 0]
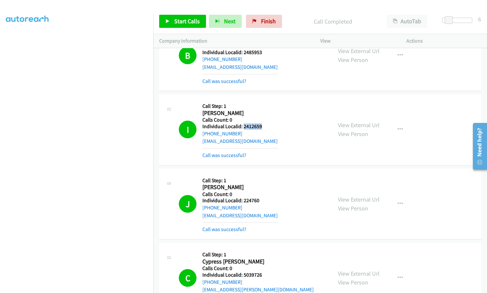
drag, startPoint x: 243, startPoint y: 126, endPoint x: 262, endPoint y: 125, distance: 19.0
click at [262, 125] on div "I Callback Scheduled Call Step: 1 Isaac Colgrove America/New_York Calls Count: …" at bounding box center [252, 129] width 147 height 59
drag, startPoint x: 242, startPoint y: 200, endPoint x: 258, endPoint y: 199, distance: 15.4
click at [261, 200] on div "J Callback Scheduled Call Step: 1 Jonathan Simpson America/Chicago Calls Count:…" at bounding box center [252, 203] width 147 height 59
click at [397, 203] on icon "button" at bounding box center [399, 203] width 5 height 5
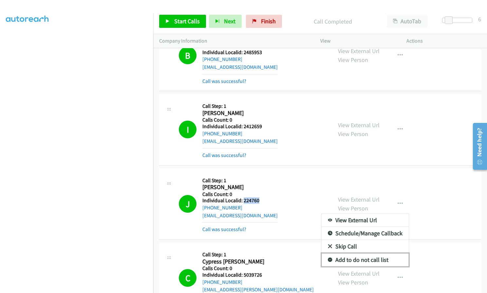
click at [328, 259] on icon at bounding box center [330, 260] width 5 height 5
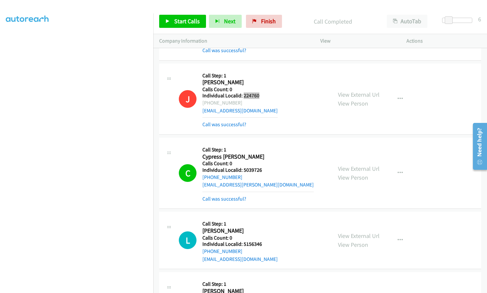
scroll to position [3175, 0]
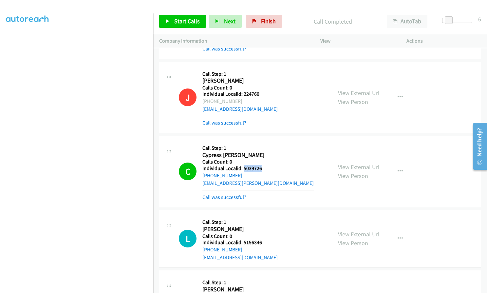
drag, startPoint x: 243, startPoint y: 169, endPoint x: 261, endPoint y: 168, distance: 18.0
click at [261, 168] on div "C Callback Scheduled Call Step: 1 Cypress Gorry America/Phoenix Calls Count: 0 …" at bounding box center [252, 171] width 147 height 59
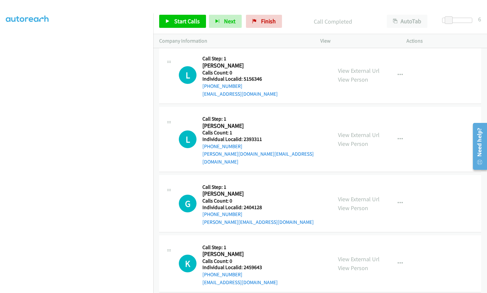
scroll to position [3339, 0]
drag, startPoint x: 243, startPoint y: 79, endPoint x: 263, endPoint y: 79, distance: 20.3
click at [263, 79] on h5 "Individual Localid: 5156346" at bounding box center [239, 78] width 75 height 7
drag, startPoint x: 243, startPoint y: 138, endPoint x: 261, endPoint y: 139, distance: 18.3
click at [261, 139] on div "L Callback Scheduled Call Step: 1 Lyndon Snodgrass America/New_York Calls Count…" at bounding box center [252, 138] width 147 height 53
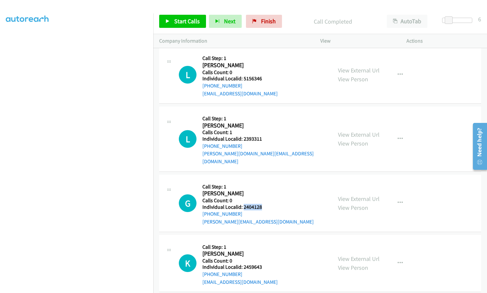
drag, startPoint x: 243, startPoint y: 200, endPoint x: 265, endPoint y: 198, distance: 22.3
click at [265, 198] on div "G Callback Scheduled Call Step: 1 Graham Helwig America/New_York Calls Count: 0…" at bounding box center [252, 202] width 147 height 45
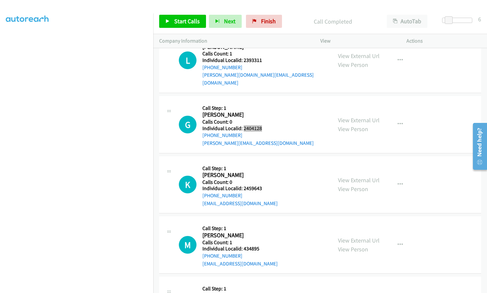
scroll to position [3421, 0]
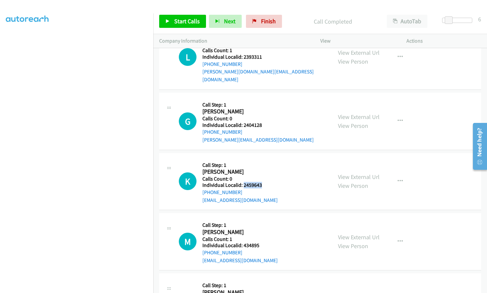
drag, startPoint x: 243, startPoint y: 178, endPoint x: 261, endPoint y: 177, distance: 18.3
click at [261, 177] on div "K Callback Scheduled Call Step: 1 Kolt Morrison America/New_York Calls Count: 0…" at bounding box center [252, 181] width 147 height 45
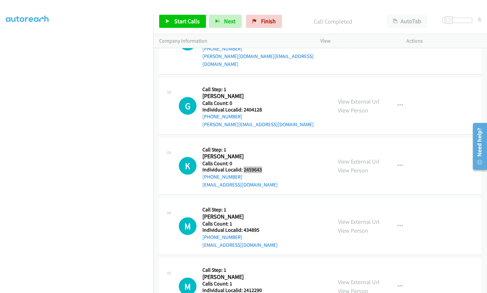
scroll to position [3454, 0]
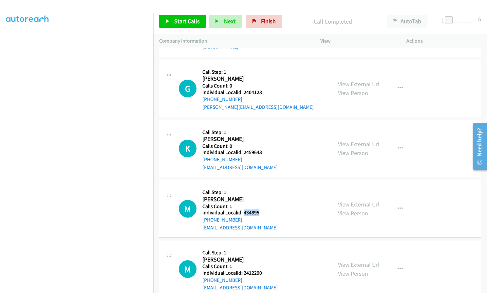
drag, startPoint x: 242, startPoint y: 205, endPoint x: 262, endPoint y: 205, distance: 20.0
click at [262, 205] on div "M Callback Scheduled Call Step: 1 Michael Heaster America/New_York Calls Count:…" at bounding box center [252, 208] width 147 height 45
click at [407, 76] on div "View External Url View Person View External Url Email Schedule/Manage Callback …" at bounding box center [378, 88] width 92 height 45
click at [397, 85] on icon "button" at bounding box center [399, 87] width 5 height 5
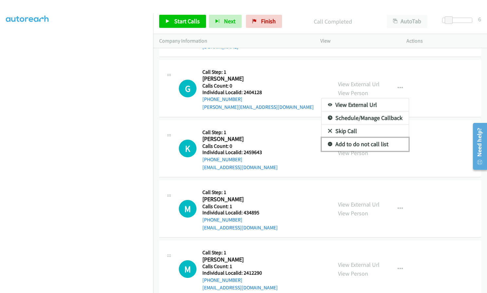
click at [326, 138] on link "Add to do not call list" at bounding box center [365, 144] width 87 height 13
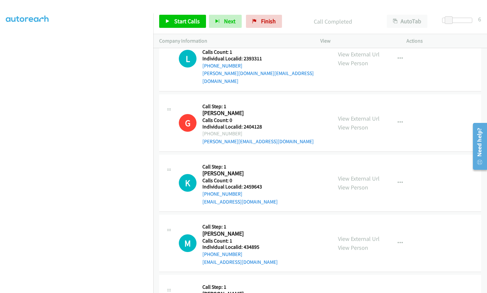
scroll to position [3405, 0]
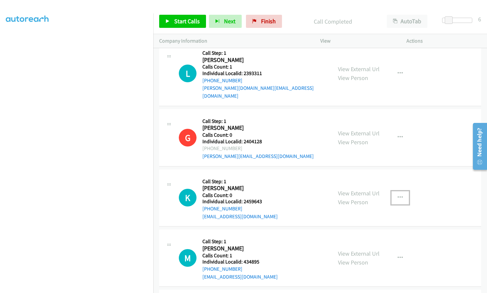
drag, startPoint x: 397, startPoint y: 188, endPoint x: 395, endPoint y: 191, distance: 3.8
click at [397, 195] on icon "button" at bounding box center [399, 197] width 5 height 5
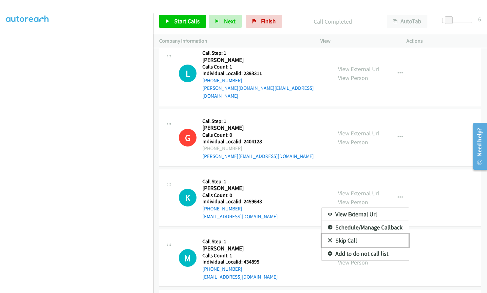
click at [328, 238] on icon at bounding box center [330, 240] width 5 height 5
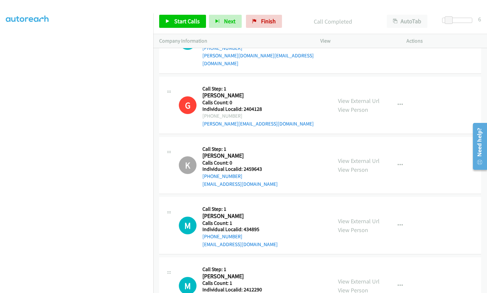
scroll to position [3437, 0]
click at [398, 222] on icon "button" at bounding box center [399, 224] width 5 height 5
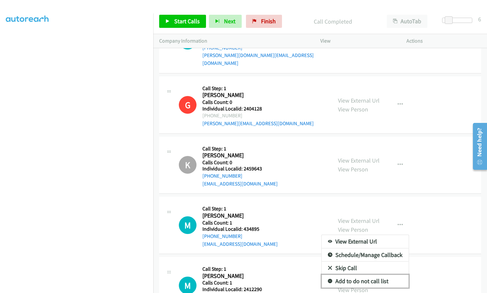
click at [328, 279] on icon at bounding box center [330, 281] width 5 height 5
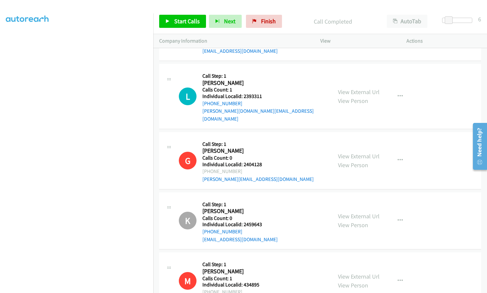
scroll to position [3413, 0]
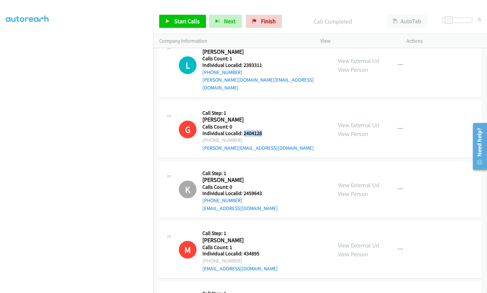
drag, startPoint x: 243, startPoint y: 126, endPoint x: 263, endPoint y: 125, distance: 20.6
click at [263, 125] on div "G Callback Scheduled Call Step: 1 Graham Helwig America/New_York Calls Count: 0…" at bounding box center [252, 129] width 147 height 45
drag, startPoint x: 247, startPoint y: 184, endPoint x: 265, endPoint y: 184, distance: 17.4
click at [265, 184] on div "K Callback Scheduled Call Step: 1 Kolt Morrison America/New_York Calls Count: 0…" at bounding box center [252, 189] width 147 height 45
drag, startPoint x: 242, startPoint y: 246, endPoint x: 263, endPoint y: 246, distance: 20.3
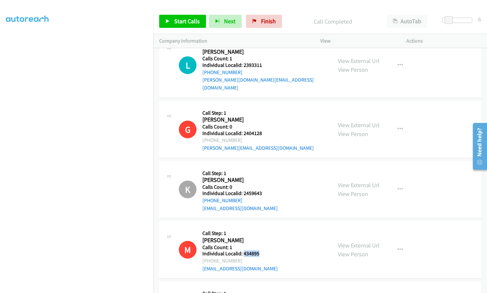
click at [264, 246] on div "M Callback Scheduled Call Step: 1 Michael Heaster America/New_York Calls Count:…" at bounding box center [252, 249] width 147 height 45
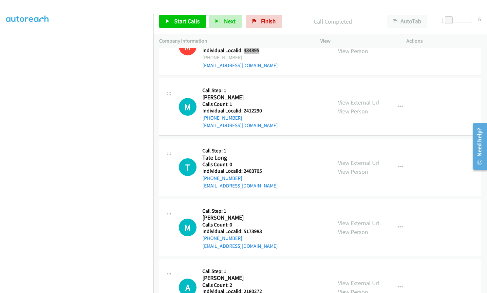
scroll to position [3617, 0]
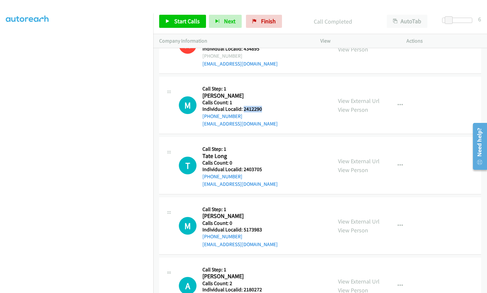
drag, startPoint x: 243, startPoint y: 101, endPoint x: 262, endPoint y: 102, distance: 19.0
click at [263, 102] on div "M Callback Scheduled Call Step: 1 Matthew Drayer America/New_York Calls Count: …" at bounding box center [252, 105] width 147 height 45
drag, startPoint x: 242, startPoint y: 162, endPoint x: 262, endPoint y: 160, distance: 20.7
click at [263, 160] on div "T Callback Scheduled Call Step: 1 Tate Long America/New_York Calls Count: 0 Ind…" at bounding box center [252, 165] width 147 height 45
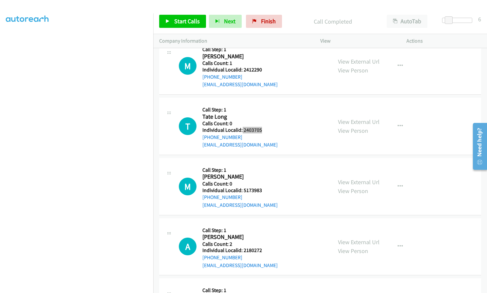
scroll to position [3658, 0]
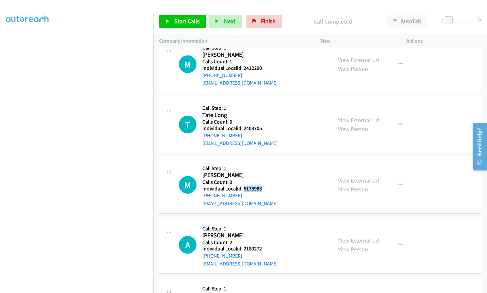
drag, startPoint x: 243, startPoint y: 180, endPoint x: 261, endPoint y: 180, distance: 17.4
click at [261, 185] on h5 "Individual Localid: 5173983" at bounding box center [239, 188] width 75 height 7
click at [187, 20] on span "Start Calls" at bounding box center [187, 21] width 26 height 8
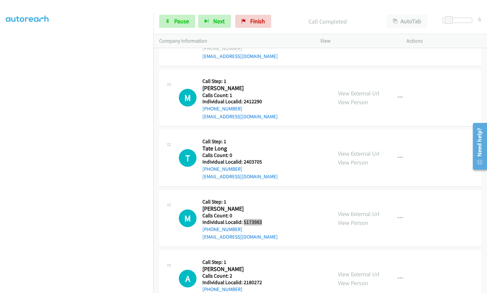
scroll to position [3667, 0]
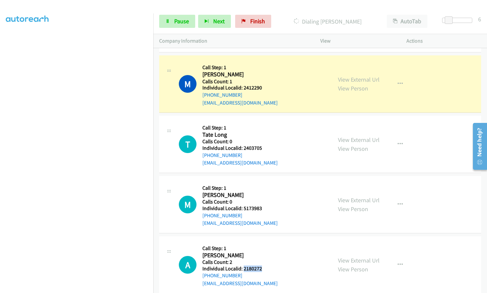
drag, startPoint x: 243, startPoint y: 259, endPoint x: 264, endPoint y: 259, distance: 21.0
click at [264, 259] on div "A Callback Scheduled Call Step: 1 Adam Miller America/New_York Calls Count: 2 I…" at bounding box center [252, 264] width 147 height 45
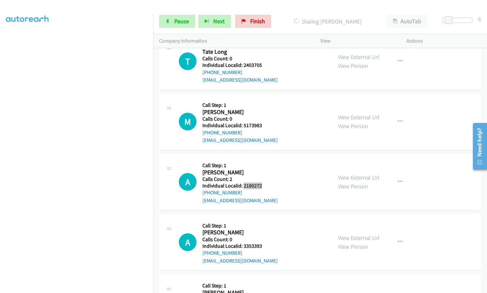
scroll to position [3757, 0]
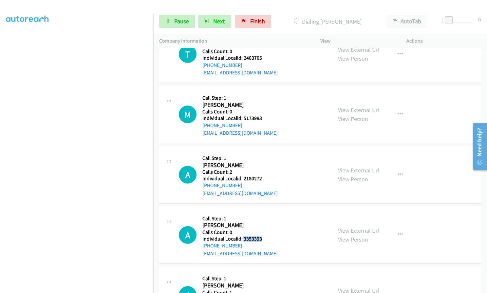
drag, startPoint x: 241, startPoint y: 230, endPoint x: 267, endPoint y: 231, distance: 25.2
click at [267, 231] on div "A Callback Scheduled Call Step: 1 Austin Alcorn America/New_York Calls Count: 0…" at bounding box center [252, 234] width 147 height 45
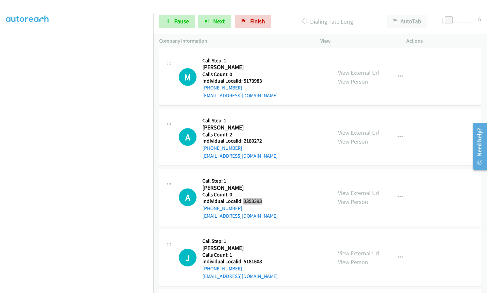
scroll to position [3819, 0]
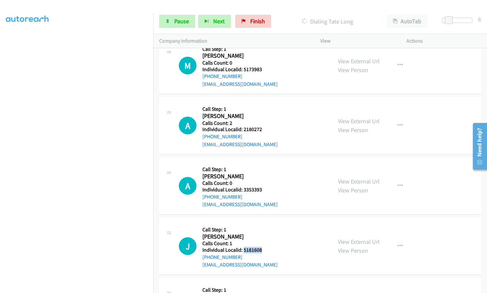
drag, startPoint x: 243, startPoint y: 242, endPoint x: 267, endPoint y: 241, distance: 23.2
click at [268, 241] on div "J Callback Scheduled Call Step: 1 Johnny Porter America/New_York Calls Count: 1…" at bounding box center [252, 245] width 147 height 45
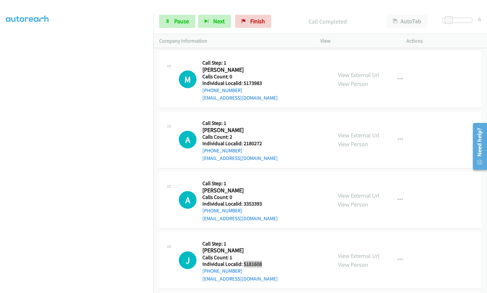
scroll to position [3833, 0]
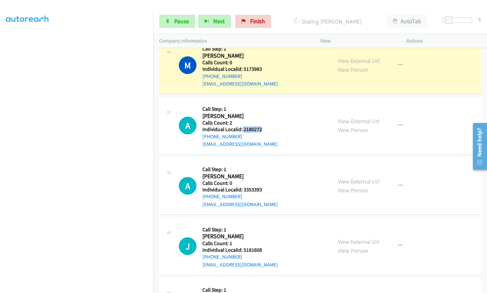
drag, startPoint x: 242, startPoint y: 121, endPoint x: 264, endPoint y: 120, distance: 22.3
click at [264, 120] on div "A Callback Scheduled Call Step: 1 Adam Miller America/New_York Calls Count: 2 I…" at bounding box center [252, 125] width 147 height 45
drag, startPoint x: 243, startPoint y: 180, endPoint x: 262, endPoint y: 181, distance: 19.7
click at [265, 181] on div "A Callback Scheduled Call Step: 1 Austin Alcorn America/New_York Calls Count: 0…" at bounding box center [252, 185] width 147 height 45
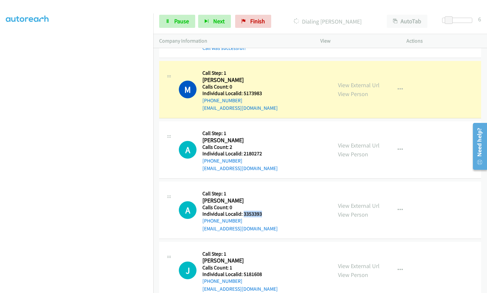
scroll to position [3809, 0]
drag, startPoint x: 243, startPoint y: 267, endPoint x: 262, endPoint y: 267, distance: 19.6
click at [262, 267] on div "J Callback Scheduled Call Step: 1 Johnny Porter America/New_York Calls Count: 1…" at bounding box center [252, 270] width 147 height 45
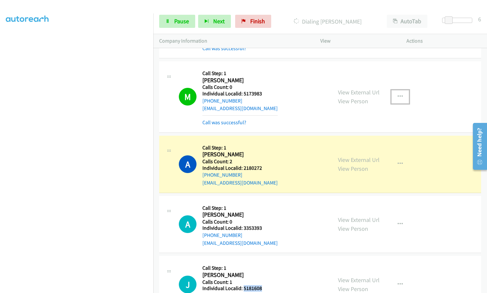
click at [397, 94] on icon "button" at bounding box center [399, 96] width 5 height 5
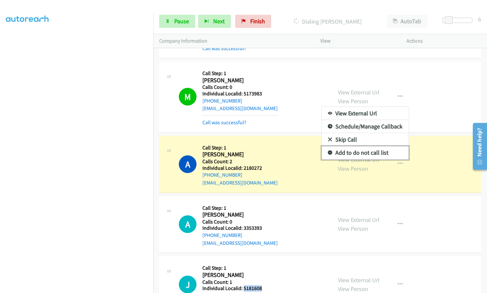
click at [328, 151] on icon at bounding box center [330, 153] width 5 height 5
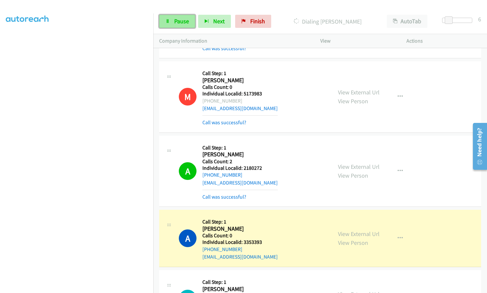
click at [175, 18] on span "Pause" at bounding box center [181, 21] width 15 height 8
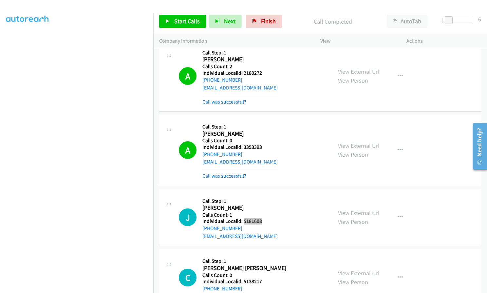
scroll to position [3907, 0]
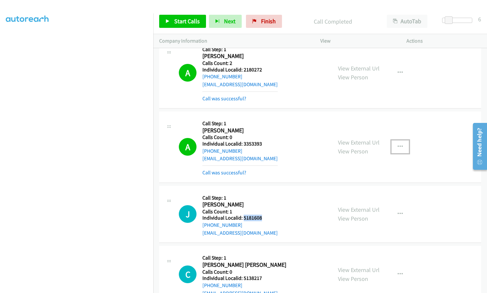
click at [397, 144] on icon "button" at bounding box center [399, 146] width 5 height 5
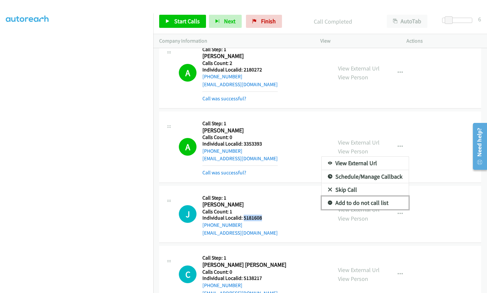
click at [328, 201] on icon at bounding box center [330, 203] width 5 height 5
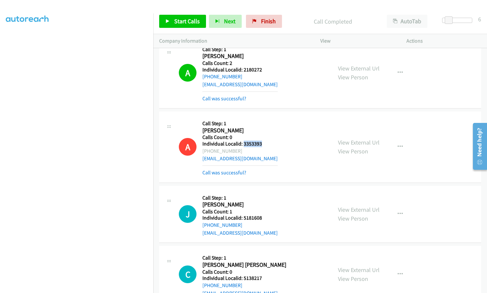
drag, startPoint x: 244, startPoint y: 136, endPoint x: 263, endPoint y: 136, distance: 19.3
click at [263, 136] on div "A Callback Scheduled Call Step: 1 Austin Alcorn America/New_York Calls Count: 0…" at bounding box center [252, 146] width 147 height 59
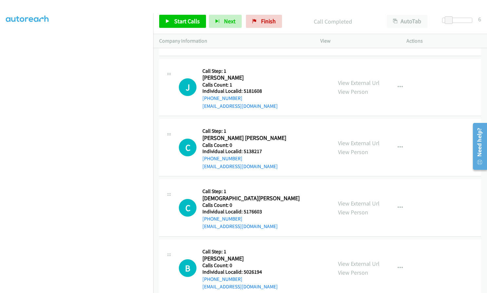
scroll to position [4038, 0]
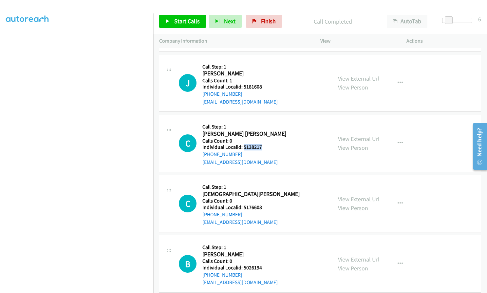
drag, startPoint x: 243, startPoint y: 140, endPoint x: 261, endPoint y: 139, distance: 18.7
click at [261, 139] on div "C Callback Scheduled Call Step: 1 Cannon Thoroughman America/New_York Calls Cou…" at bounding box center [252, 142] width 147 height 45
drag, startPoint x: 241, startPoint y: 198, endPoint x: 262, endPoint y: 198, distance: 21.0
click at [262, 204] on h5 "Individual Localid: 5176603" at bounding box center [250, 207] width 97 height 7
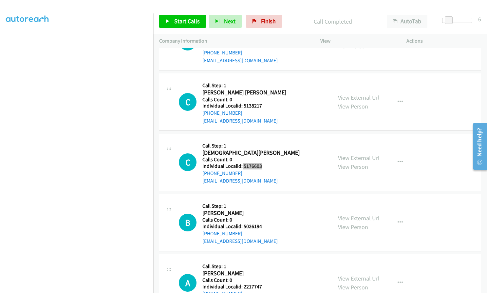
scroll to position [4087, 0]
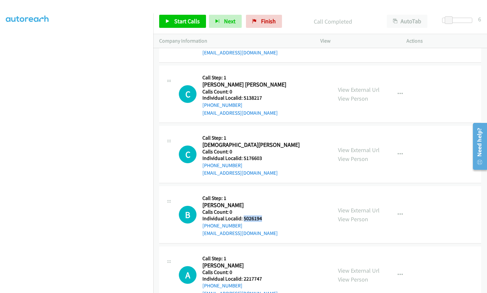
drag, startPoint x: 243, startPoint y: 212, endPoint x: 258, endPoint y: 211, distance: 15.8
click at [263, 215] on h5 "Individual Localid: 5026194" at bounding box center [239, 218] width 75 height 7
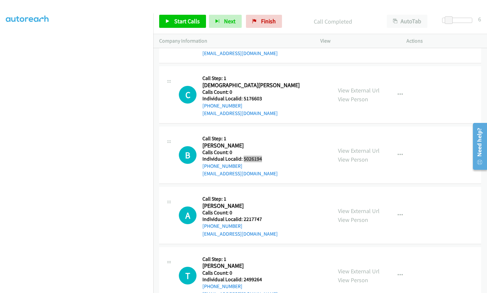
scroll to position [4153, 0]
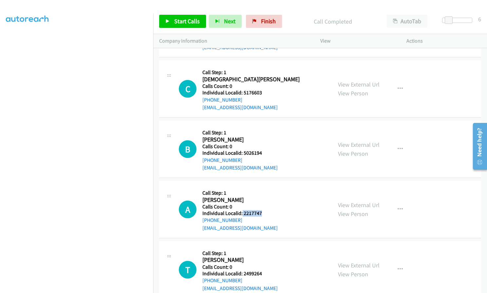
drag, startPoint x: 248, startPoint y: 204, endPoint x: 264, endPoint y: 204, distance: 15.7
click at [264, 204] on div "A Callback Scheduled Call Step: 1 Austin Hovatter America/New_York Calls Count:…" at bounding box center [252, 209] width 147 height 45
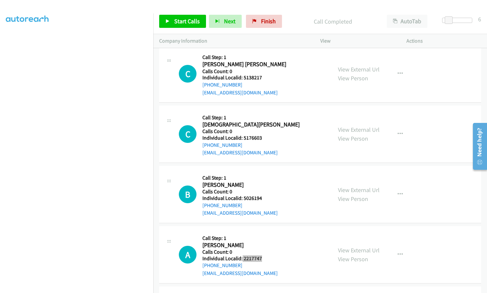
scroll to position [4128, 0]
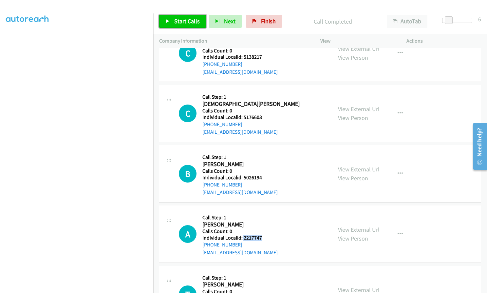
click at [180, 23] on span "Start Calls" at bounding box center [187, 21] width 26 height 8
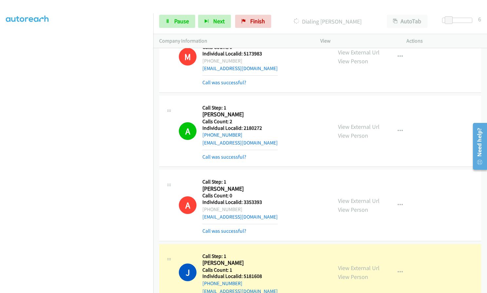
scroll to position [3858, 0]
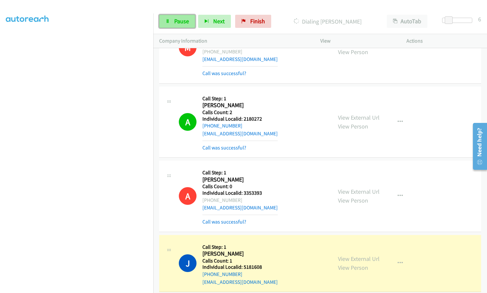
click at [179, 17] on link "Pause" at bounding box center [177, 21] width 36 height 13
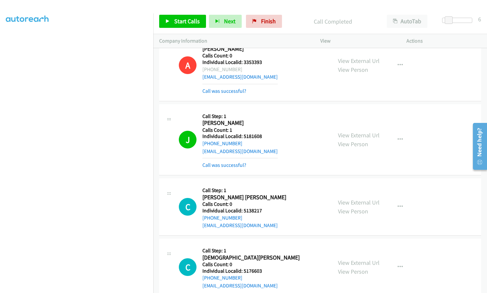
scroll to position [3989, 0]
click at [397, 137] on icon "button" at bounding box center [399, 139] width 5 height 5
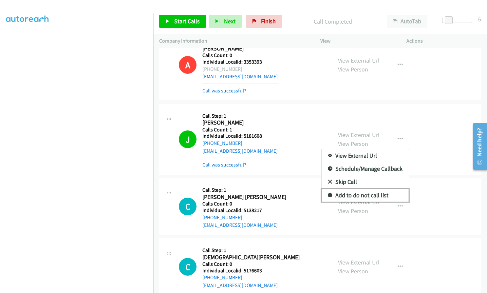
click at [328, 193] on icon at bounding box center [330, 195] width 5 height 5
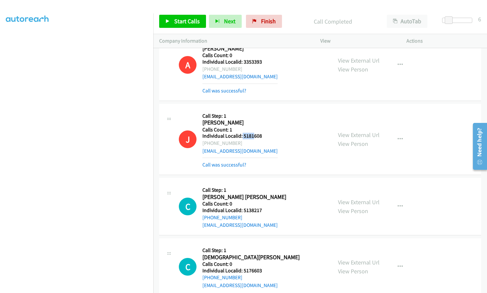
drag, startPoint x: 241, startPoint y: 129, endPoint x: 245, endPoint y: 129, distance: 3.9
click at [252, 133] on h5 "Individual Localid: 5181608" at bounding box center [239, 136] width 75 height 7
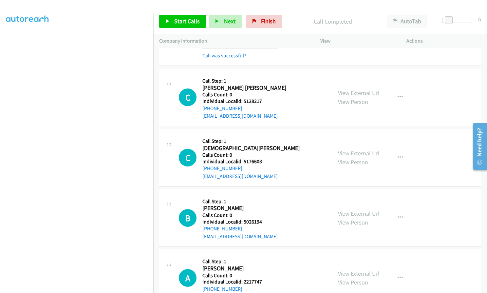
scroll to position [4112, 0]
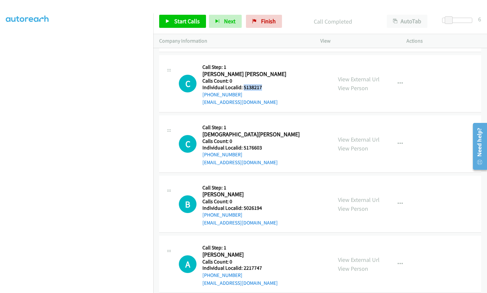
drag, startPoint x: 243, startPoint y: 77, endPoint x: 260, endPoint y: 79, distance: 17.5
click at [260, 84] on h5 "Individual Localid: 5138217" at bounding box center [244, 87] width 84 height 7
click at [176, 18] on span "Start Calls" at bounding box center [187, 21] width 26 height 8
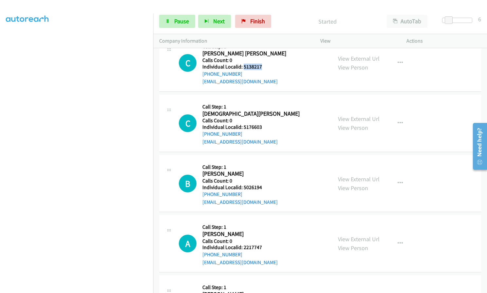
scroll to position [4136, 0]
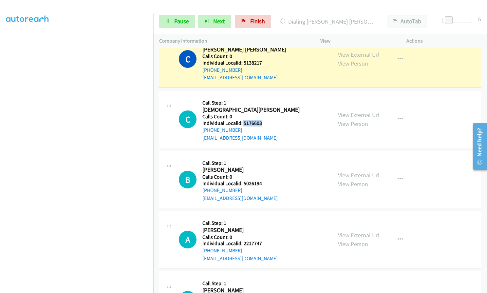
drag, startPoint x: 242, startPoint y: 116, endPoint x: 259, endPoint y: 116, distance: 17.7
click at [263, 120] on h5 "Individual Localid: 5176603" at bounding box center [250, 123] width 97 height 7
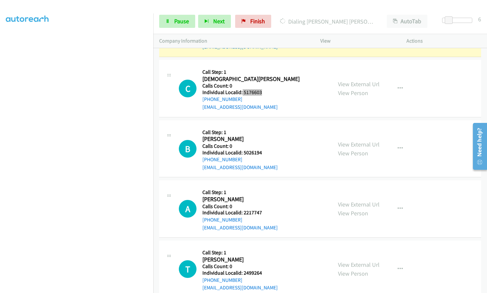
scroll to position [4185, 0]
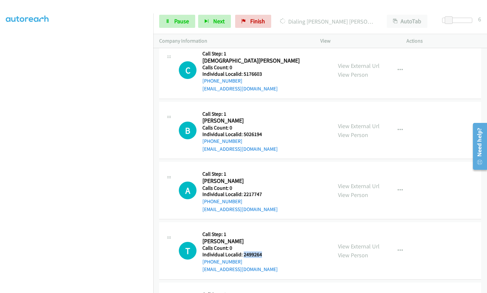
drag, startPoint x: 242, startPoint y: 247, endPoint x: 263, endPoint y: 247, distance: 20.6
click at [263, 251] on h5 "Individual Localid: 2499264" at bounding box center [239, 254] width 75 height 7
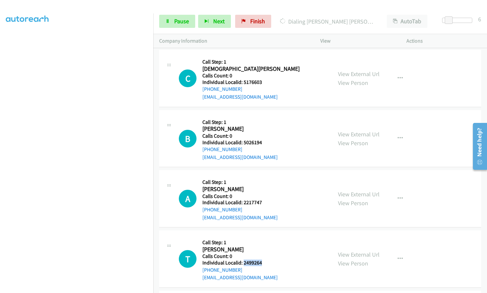
scroll to position [4169, 0]
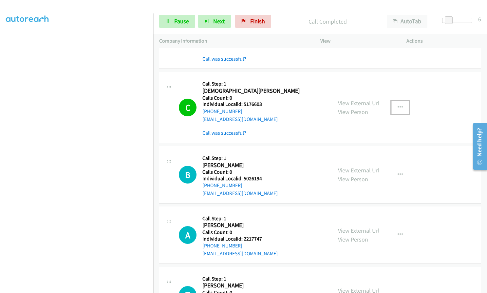
click at [397, 105] on icon "button" at bounding box center [399, 107] width 5 height 5
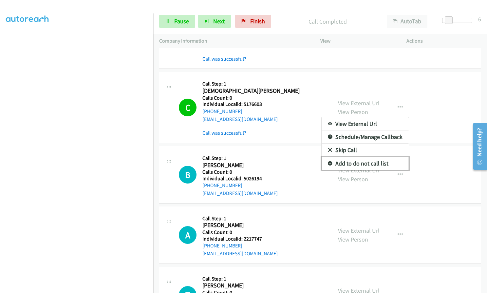
click at [328, 161] on icon at bounding box center [330, 163] width 5 height 5
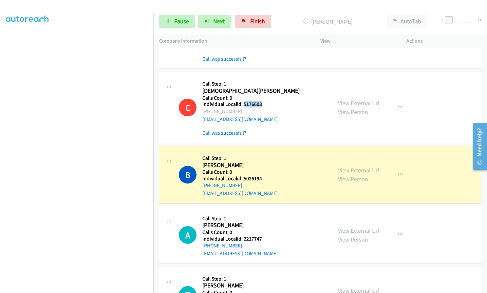
drag, startPoint x: 244, startPoint y: 97, endPoint x: 263, endPoint y: 97, distance: 19.0
click at [263, 101] on h5 "Individual Localid: 5176603" at bounding box center [250, 104] width 97 height 7
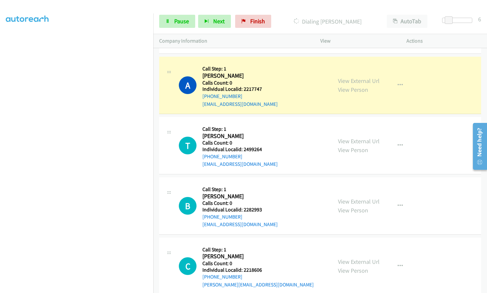
scroll to position [4333, 0]
drag, startPoint x: 242, startPoint y: 200, endPoint x: 263, endPoint y: 200, distance: 21.3
click at [263, 200] on div "B Callback Scheduled Call Step: 1 Blake Fryberger America/New_York Calls Count:…" at bounding box center [252, 205] width 147 height 45
drag, startPoint x: 243, startPoint y: 261, endPoint x: 263, endPoint y: 261, distance: 20.3
click at [263, 261] on div "C Callback Scheduled Call Step: 1 Clayton Pratt America/Chicago Calls Count: 0 …" at bounding box center [252, 265] width 147 height 45
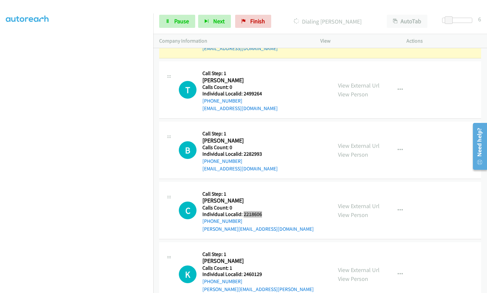
scroll to position [4390, 0]
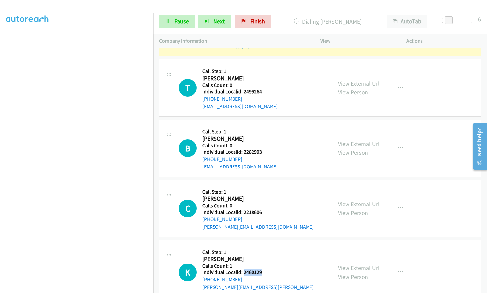
drag, startPoint x: 243, startPoint y: 264, endPoint x: 262, endPoint y: 264, distance: 19.3
click at [262, 264] on div "K Callback Scheduled Call Step: 1 Kinsley Hall America/New_York Calls Count: 1 …" at bounding box center [252, 272] width 147 height 53
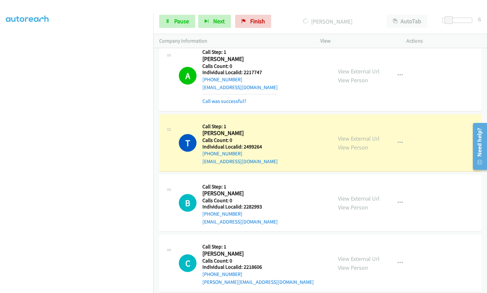
scroll to position [4333, 0]
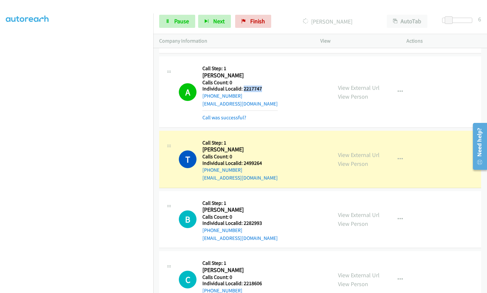
drag, startPoint x: 243, startPoint y: 81, endPoint x: 263, endPoint y: 80, distance: 20.3
click at [263, 80] on div "A Callback Scheduled Call Step: 1 Austin Hovatter America/New_York Calls Count:…" at bounding box center [252, 91] width 147 height 59
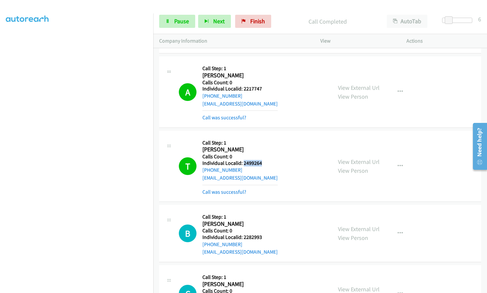
drag, startPoint x: 242, startPoint y: 156, endPoint x: 262, endPoint y: 156, distance: 20.0
click at [262, 160] on h5 "Individual Localid: 2499264" at bounding box center [239, 163] width 75 height 7
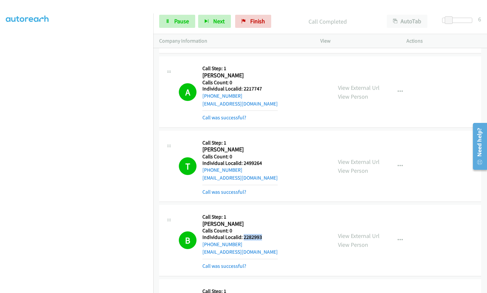
drag, startPoint x: 243, startPoint y: 229, endPoint x: 264, endPoint y: 228, distance: 21.6
click at [264, 228] on div "B Callback Scheduled Call Step: 1 Blake Fryberger America/New_York Calls Count:…" at bounding box center [252, 240] width 147 height 59
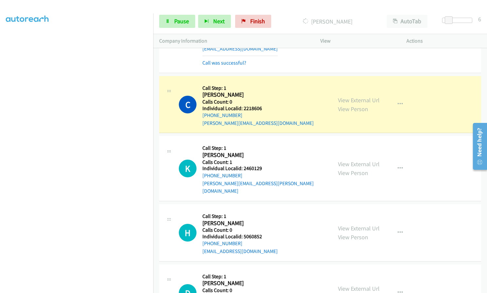
scroll to position [4537, 0]
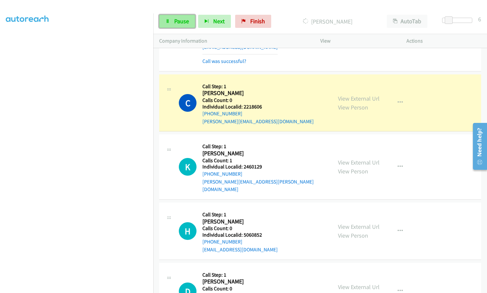
click at [183, 20] on span "Pause" at bounding box center [181, 21] width 15 height 8
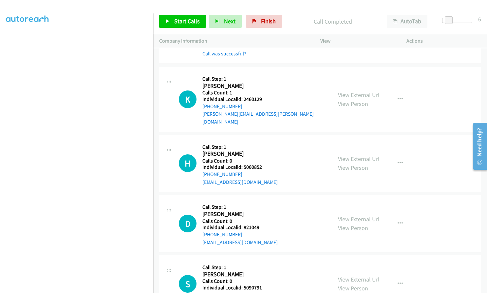
scroll to position [4627, 0]
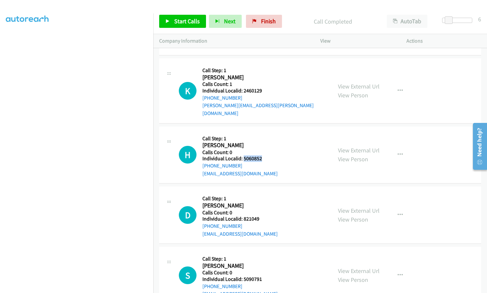
drag, startPoint x: 242, startPoint y: 143, endPoint x: 268, endPoint y: 142, distance: 26.2
click at [268, 142] on div "H Callback Scheduled Call Step: 1 Hunter Lawson America/New_York Calls Count: 0…" at bounding box center [252, 154] width 147 height 45
drag, startPoint x: 243, startPoint y: 203, endPoint x: 261, endPoint y: 203, distance: 17.4
click at [261, 203] on div "D Callback Scheduled Call Step: 1 Dustin Simpson America/New_York Calls Count: …" at bounding box center [252, 214] width 147 height 45
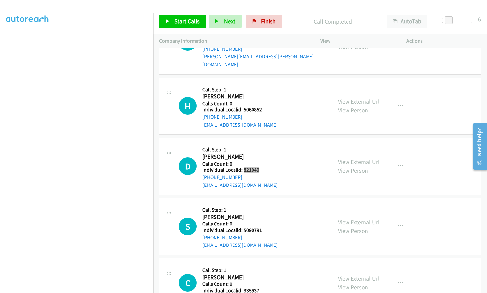
scroll to position [4685, 0]
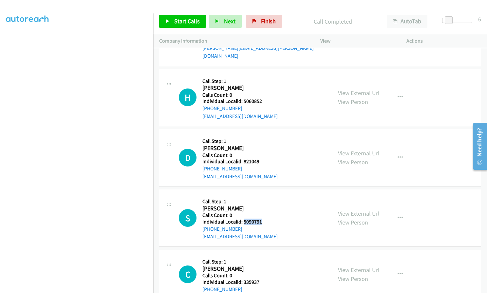
drag, startPoint x: 243, startPoint y: 205, endPoint x: 263, endPoint y: 205, distance: 19.6
click at [263, 205] on div "S Callback Scheduled Call Step: 1 Scott Genobles America/New_York Calls Count: …" at bounding box center [252, 217] width 147 height 45
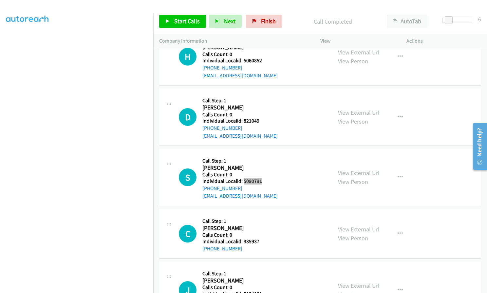
scroll to position [4742, 0]
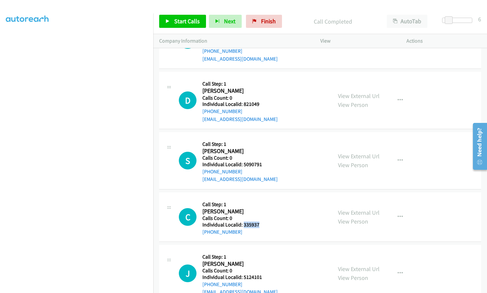
drag, startPoint x: 243, startPoint y: 209, endPoint x: 261, endPoint y: 208, distance: 18.0
click at [261, 208] on div "C Callback Scheduled Call Step: 1 Chad Mitchell America/New_York Calls Count: 0…" at bounding box center [252, 216] width 147 height 37
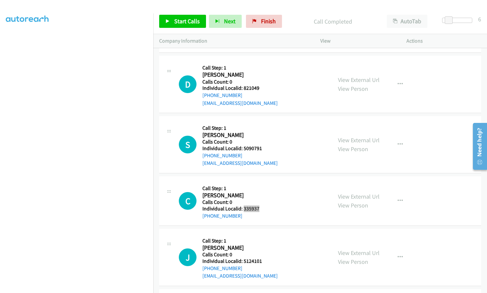
scroll to position [4758, 0]
drag, startPoint x: 242, startPoint y: 245, endPoint x: 263, endPoint y: 244, distance: 20.7
click at [263, 244] on div "J Callback Scheduled Call Step: 1 Joseph Dodrill America/New_York Calls Count: …" at bounding box center [252, 256] width 147 height 45
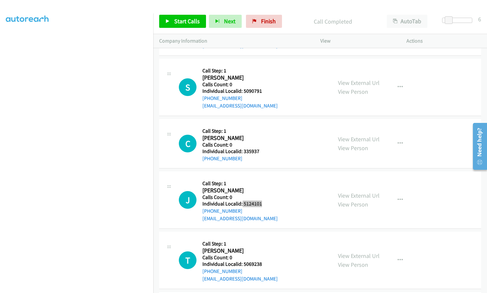
scroll to position [4816, 0]
click at [398, 197] on icon "button" at bounding box center [399, 199] width 5 height 5
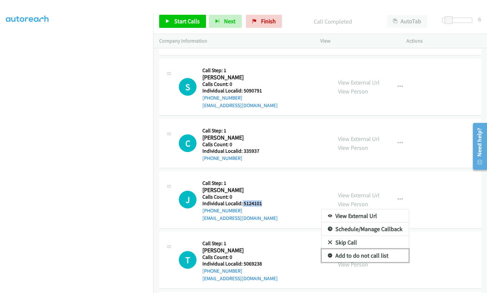
click at [328, 253] on icon at bounding box center [330, 255] width 5 height 5
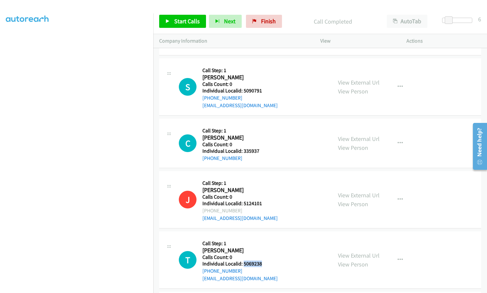
drag, startPoint x: 243, startPoint y: 248, endPoint x: 264, endPoint y: 247, distance: 21.0
click at [264, 247] on div "T Callback Scheduled Call Step: 1 Ty Mullins America/New_York Calls Count: 0 In…" at bounding box center [252, 259] width 147 height 45
click at [190, 24] on span "Start Calls" at bounding box center [187, 21] width 26 height 8
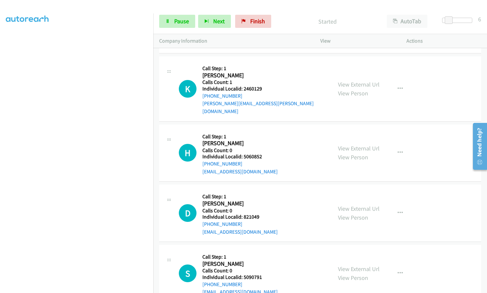
scroll to position [4627, 0]
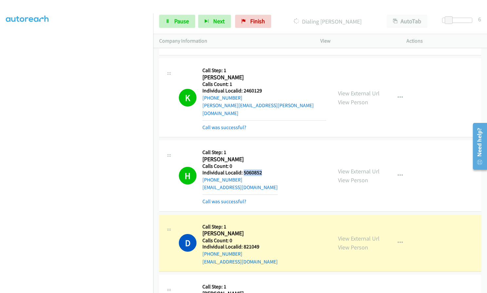
drag, startPoint x: 244, startPoint y: 157, endPoint x: 264, endPoint y: 156, distance: 20.3
click at [264, 169] on h5 "Individual Localid: 5060852" at bounding box center [239, 172] width 75 height 7
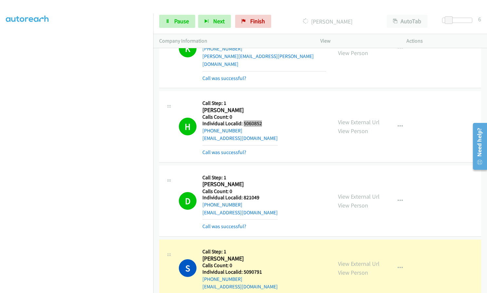
scroll to position [4693, 0]
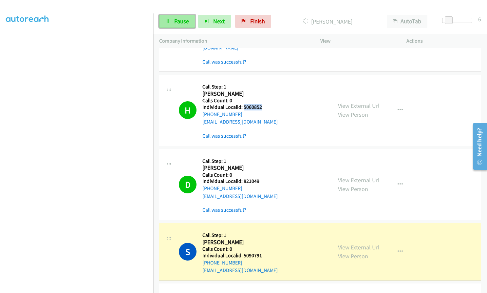
click at [181, 21] on span "Pause" at bounding box center [181, 21] width 15 height 8
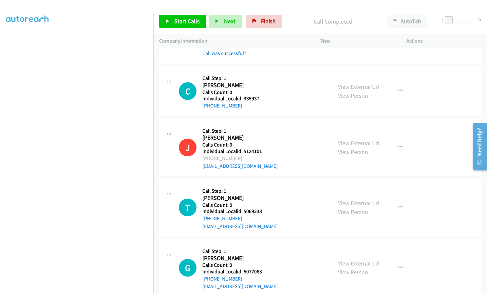
scroll to position [4930, 0]
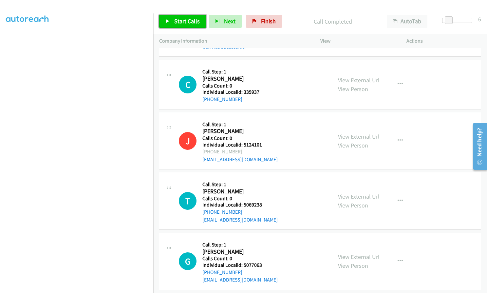
click at [175, 22] on span "Start Calls" at bounding box center [187, 21] width 26 height 8
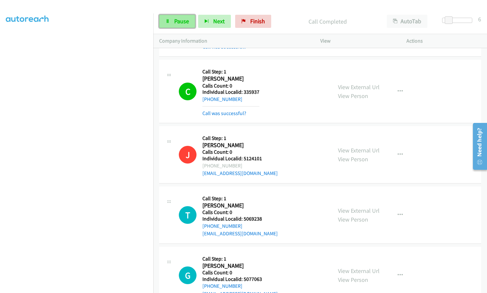
click at [188, 21] on span "Pause" at bounding box center [181, 21] width 15 height 8
